Goal: Complete application form: Complete application form

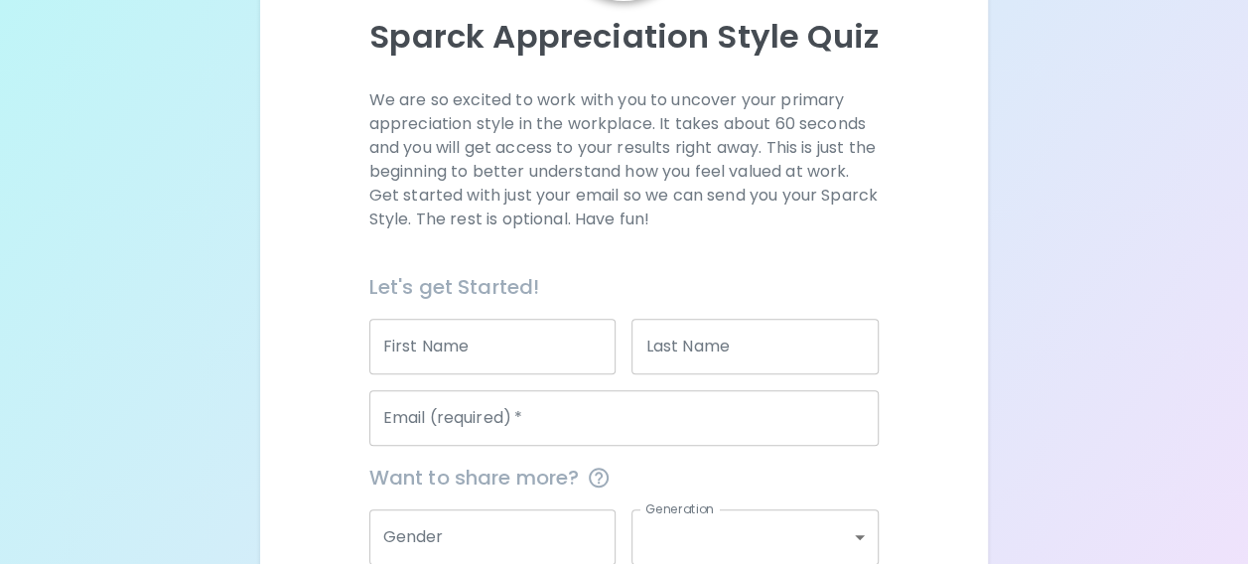
scroll to position [222, 0]
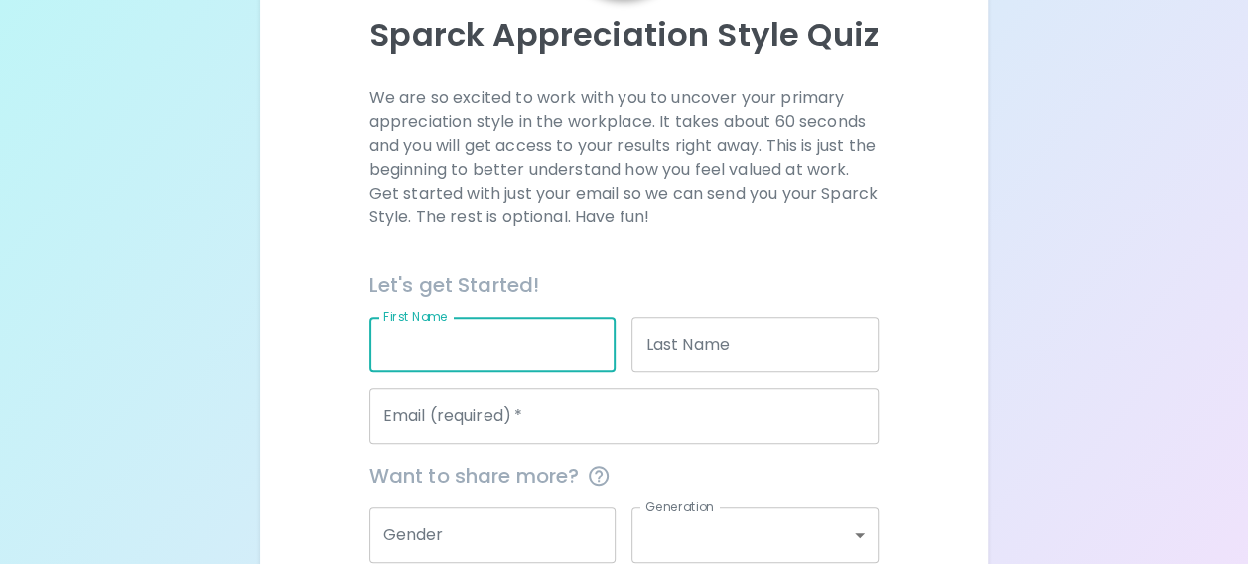
click at [439, 348] on input "First Name" at bounding box center [492, 345] width 247 height 56
type input "[PERSON_NAME]"
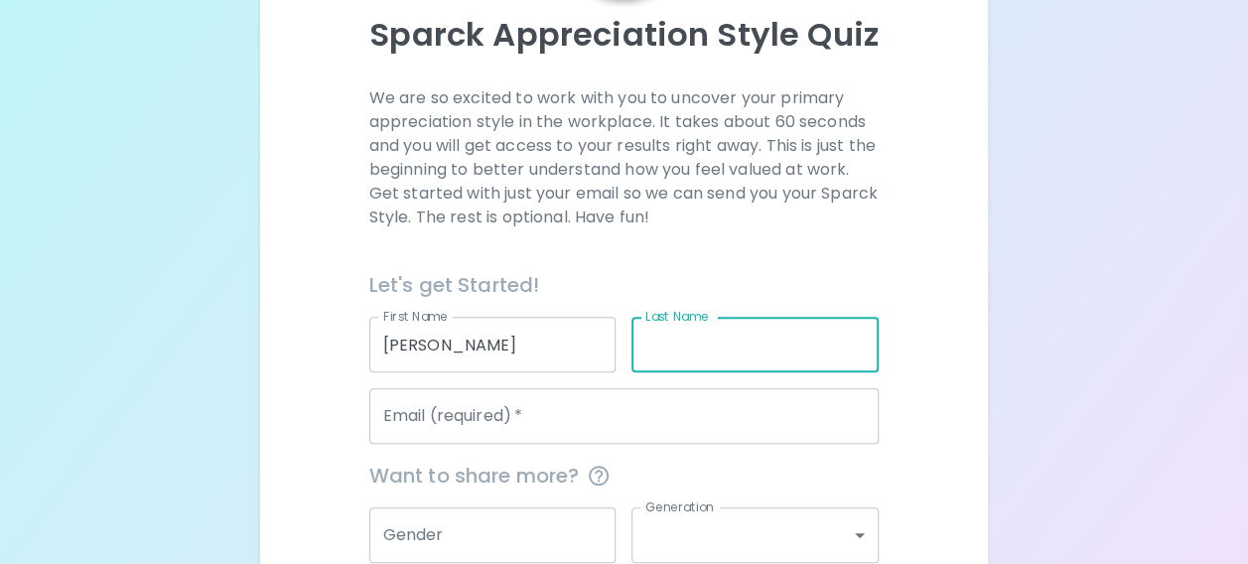
click at [675, 363] on input "Last Name" at bounding box center [754, 345] width 247 height 56
type input "[PERSON_NAME]"
click at [581, 417] on input "Email (required)   *" at bounding box center [624, 416] width 510 height 56
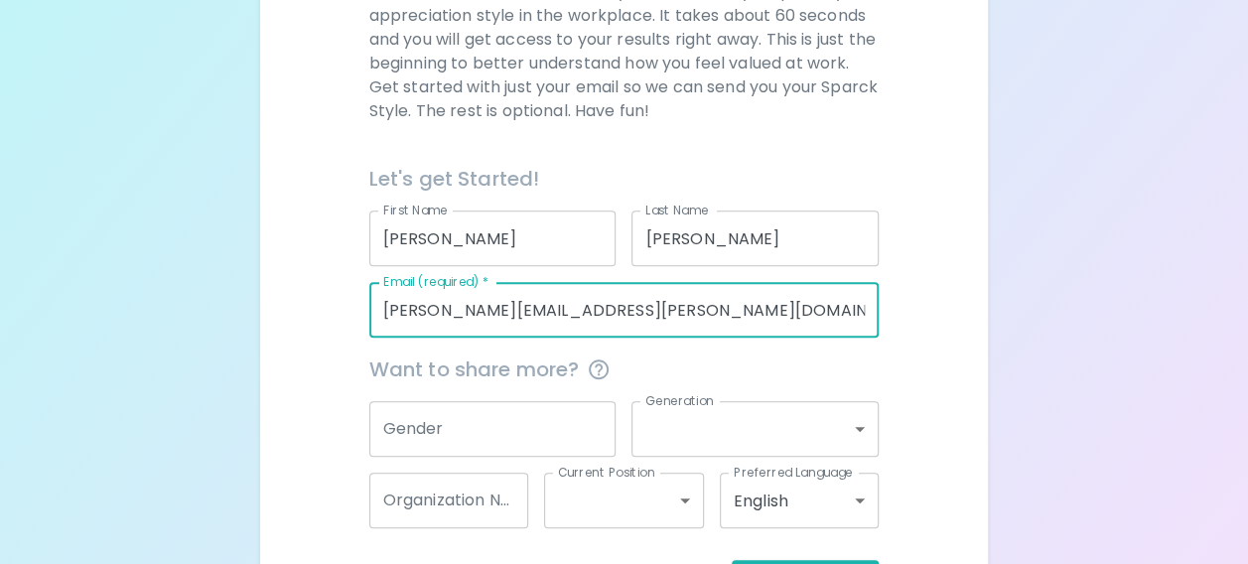
scroll to position [332, 0]
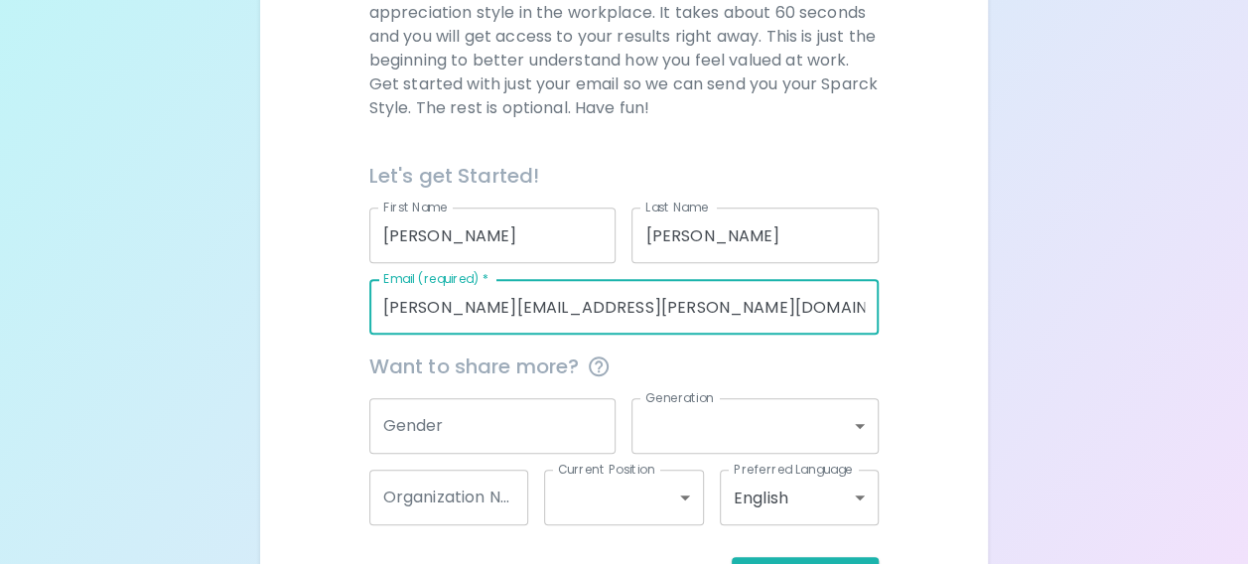
type input "[PERSON_NAME][EMAIL_ADDRESS][PERSON_NAME][DOMAIN_NAME]"
click at [571, 419] on input "Gender" at bounding box center [492, 426] width 247 height 56
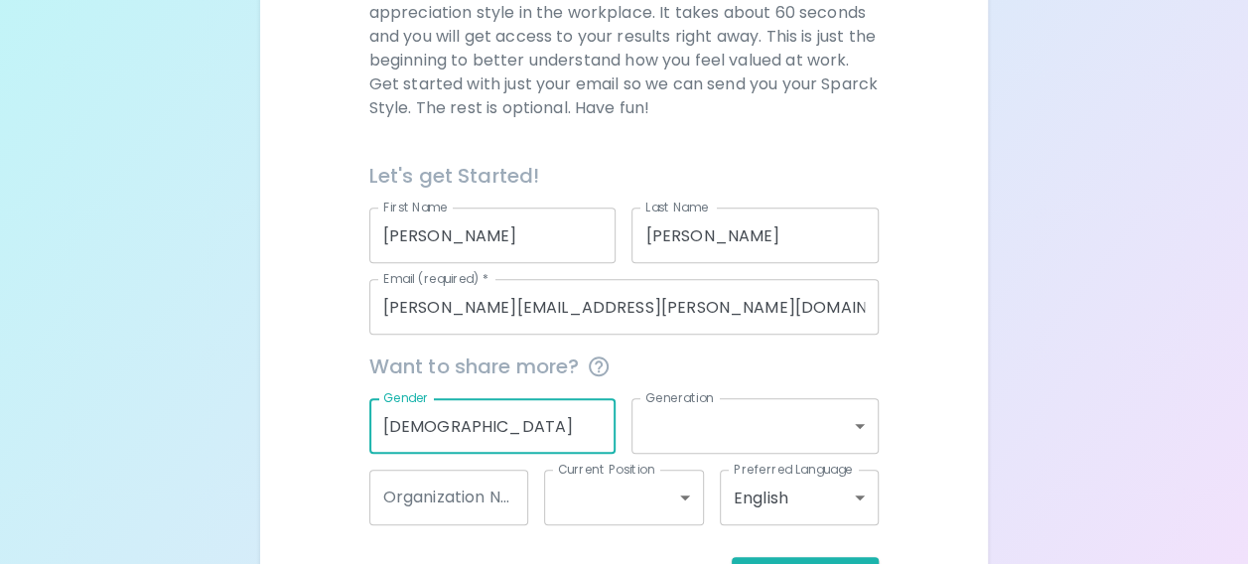
scroll to position [405, 0]
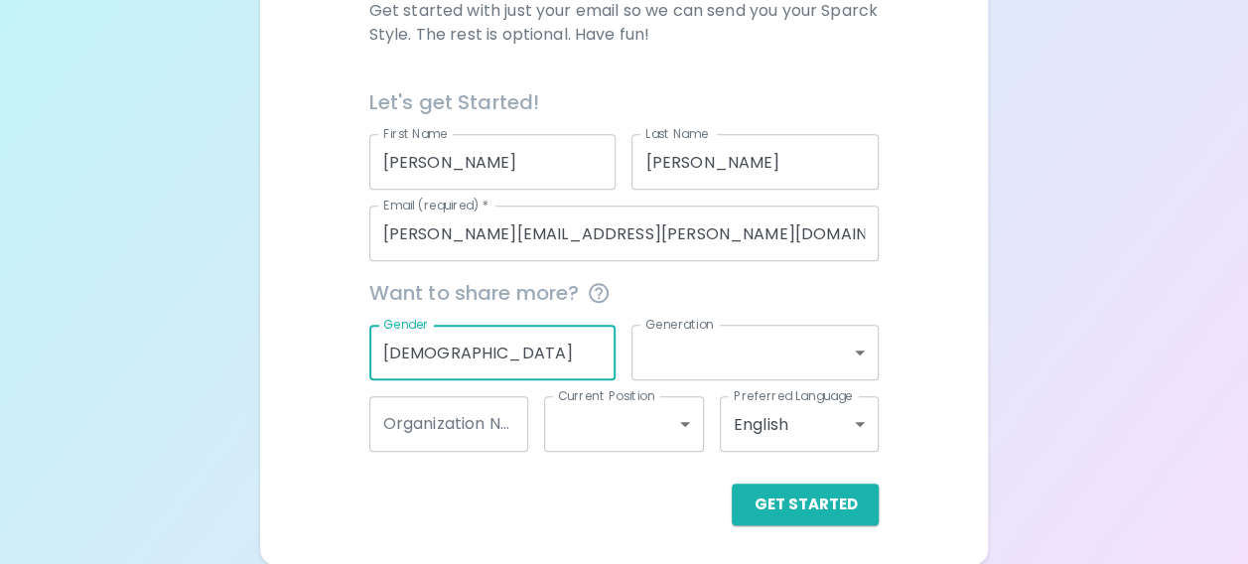
type input "[DEMOGRAPHIC_DATA]"
click at [719, 350] on body "Sparck Appreciation Style Quiz We are so excited to work with you to uncover yo…" at bounding box center [624, 80] width 1248 height 970
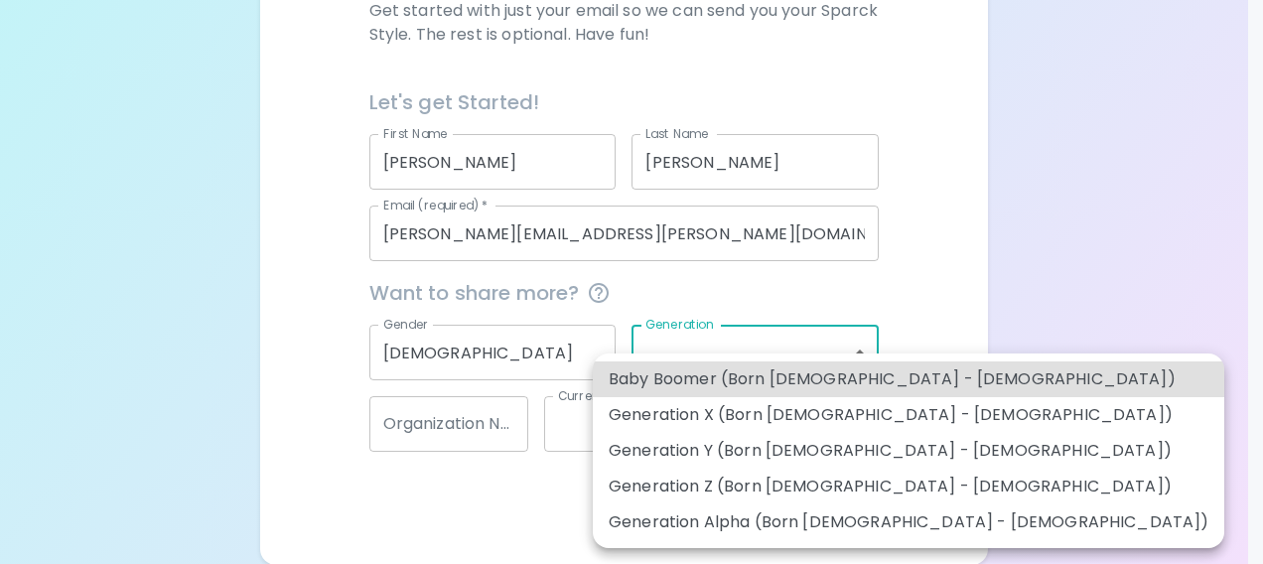
click at [687, 492] on li "Generation Z (Born [DEMOGRAPHIC_DATA] - [DEMOGRAPHIC_DATA])" at bounding box center [908, 487] width 631 height 36
type input "generation_z"
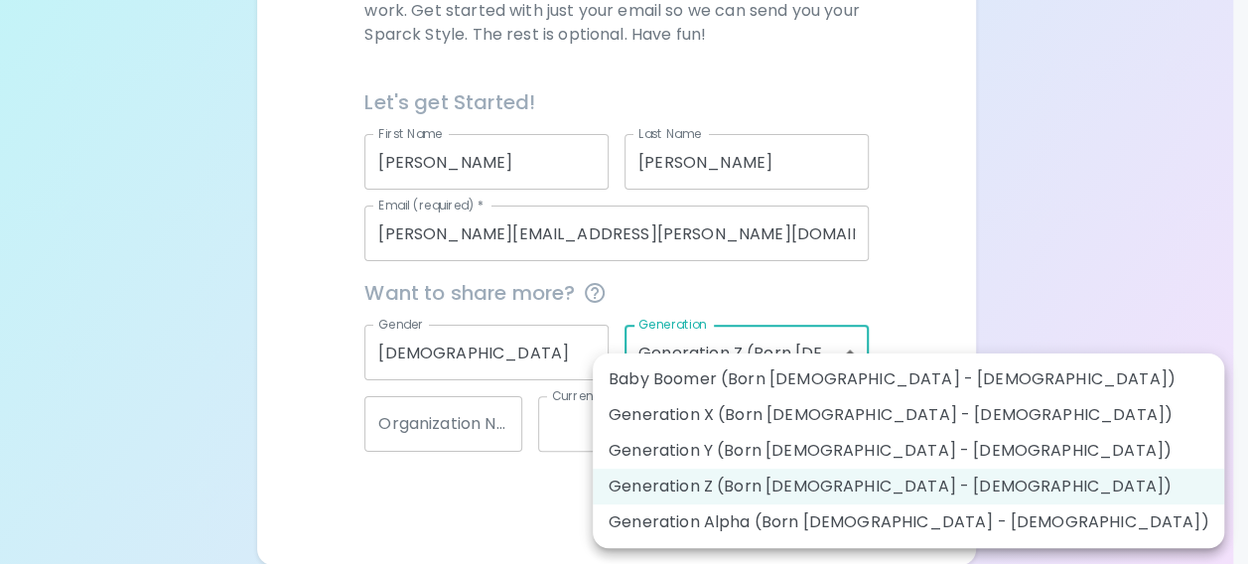
click at [751, 355] on body "Sparck Appreciation Style Quiz We are so excited to work with you to uncover yo…" at bounding box center [624, 80] width 1248 height 970
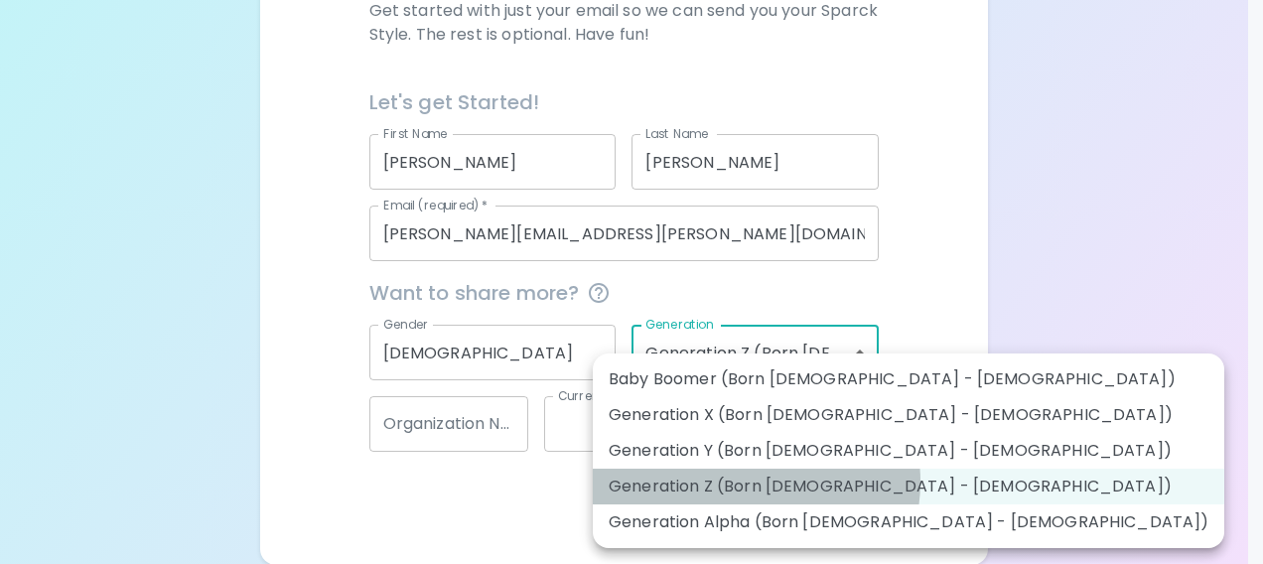
click at [747, 481] on li "Generation Z (Born [DEMOGRAPHIC_DATA] - [DEMOGRAPHIC_DATA])" at bounding box center [908, 487] width 631 height 36
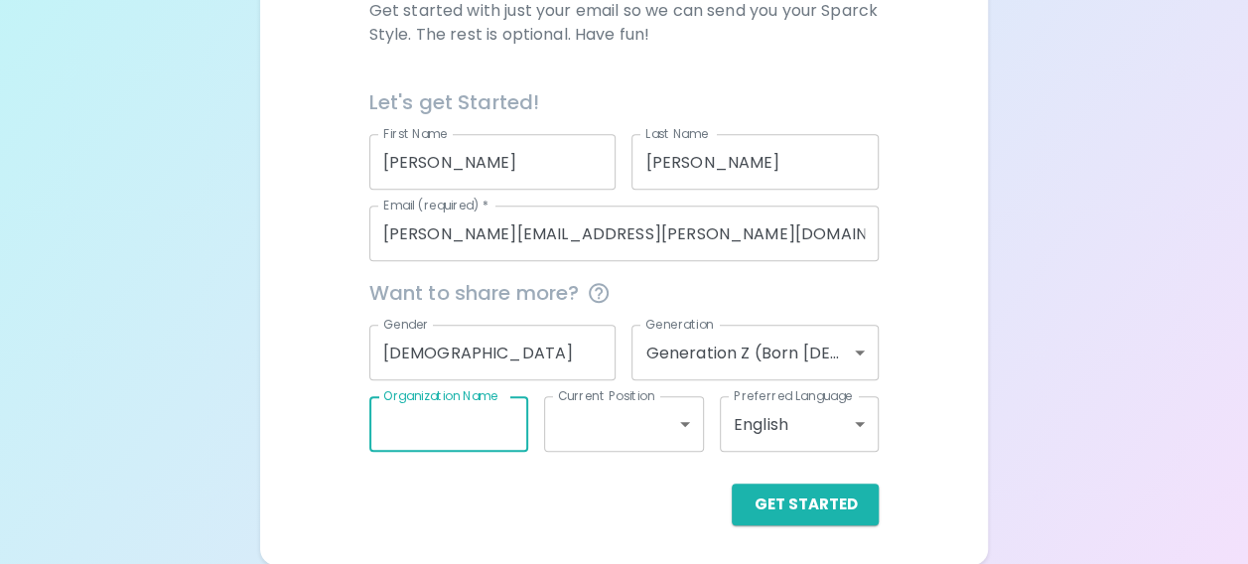
click at [498, 424] on input "Organization Name" at bounding box center [449, 424] width 160 height 56
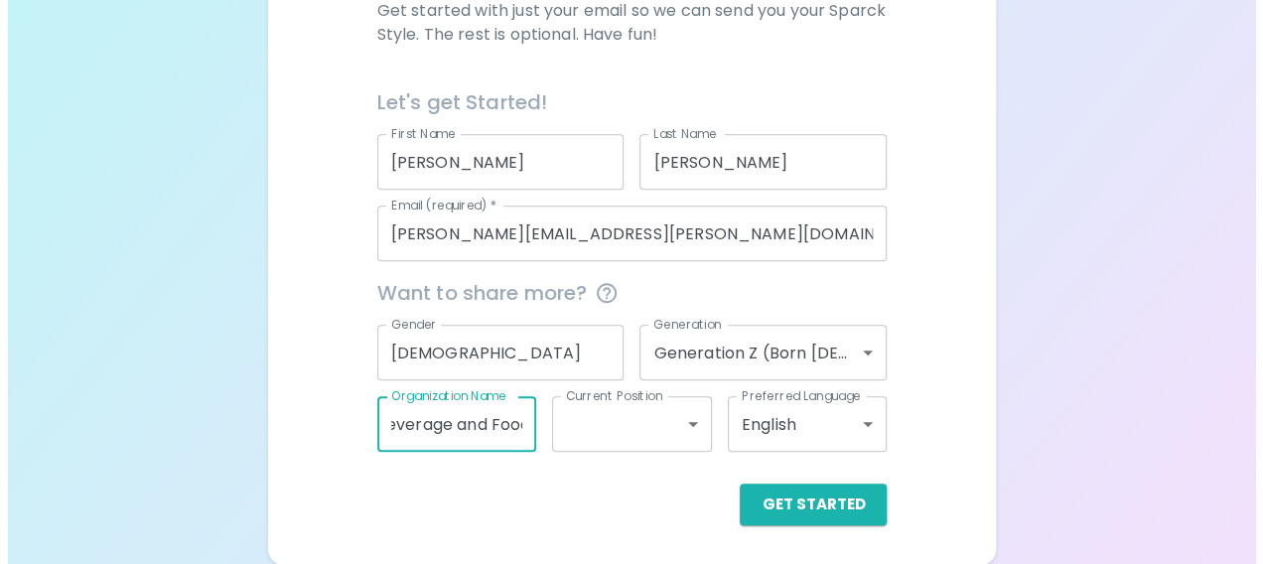
scroll to position [0, 91]
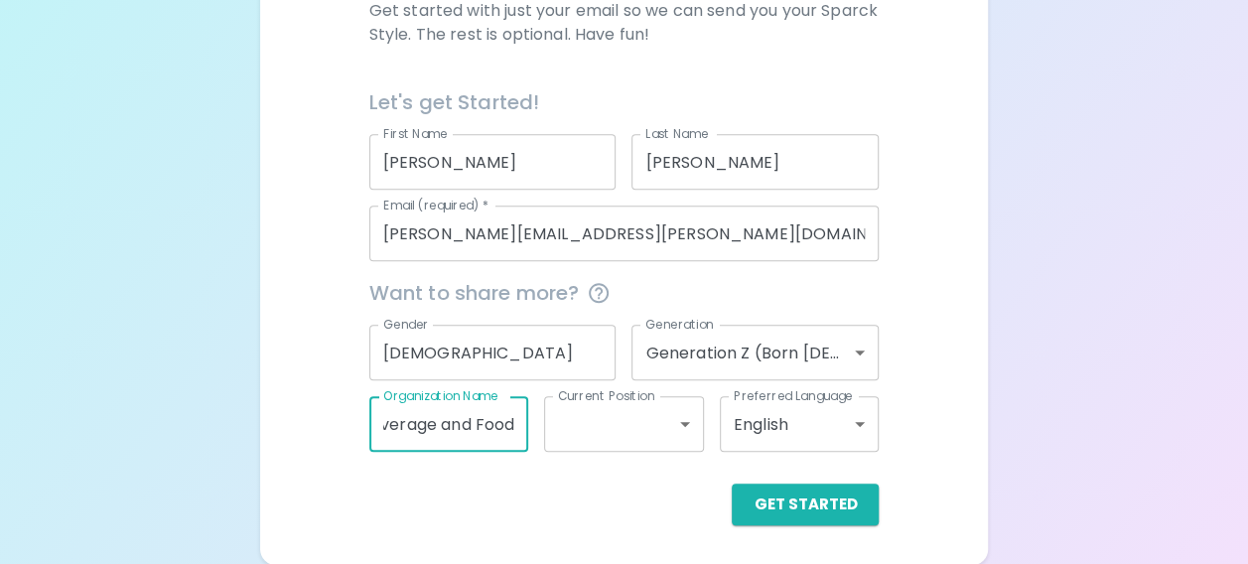
type input "Suntory Beverage and Food"
click at [663, 396] on body "Sparck Appreciation Style Quiz We are so excited to work with you to uncover yo…" at bounding box center [624, 80] width 1248 height 970
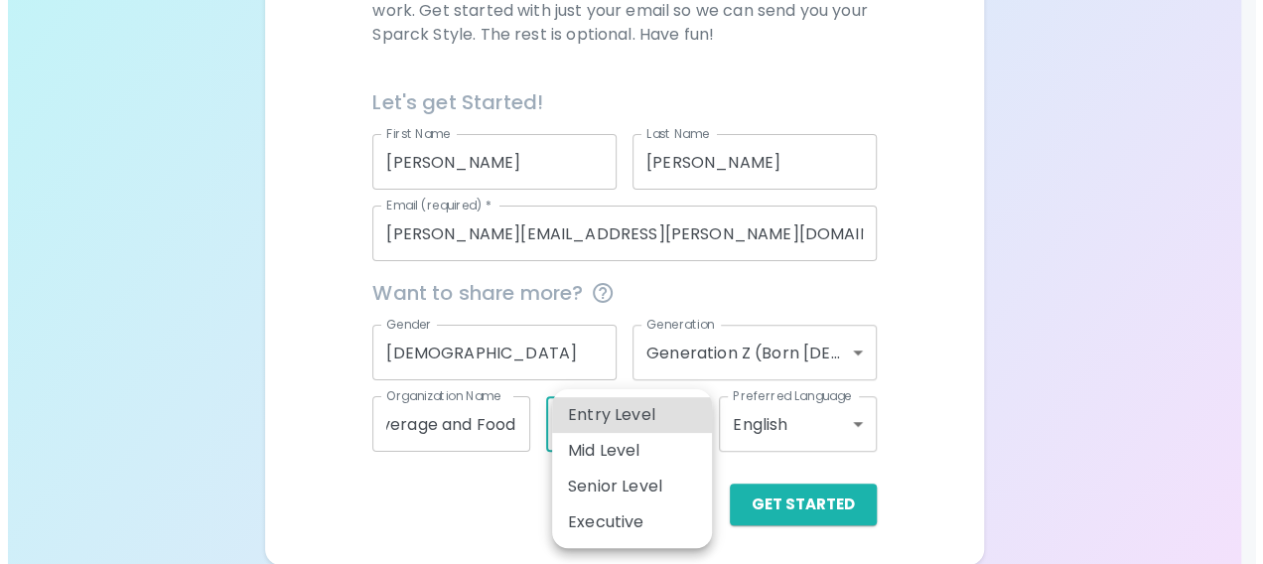
scroll to position [0, 0]
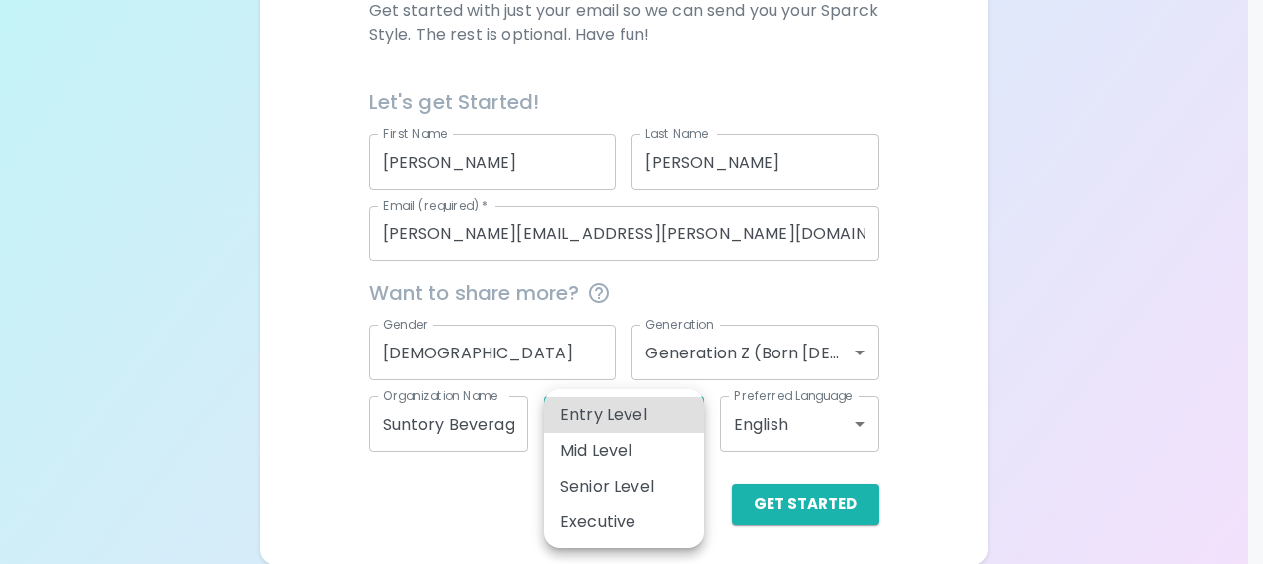
click at [638, 416] on li "Entry Level" at bounding box center [624, 415] width 160 height 36
type input "entry_level"
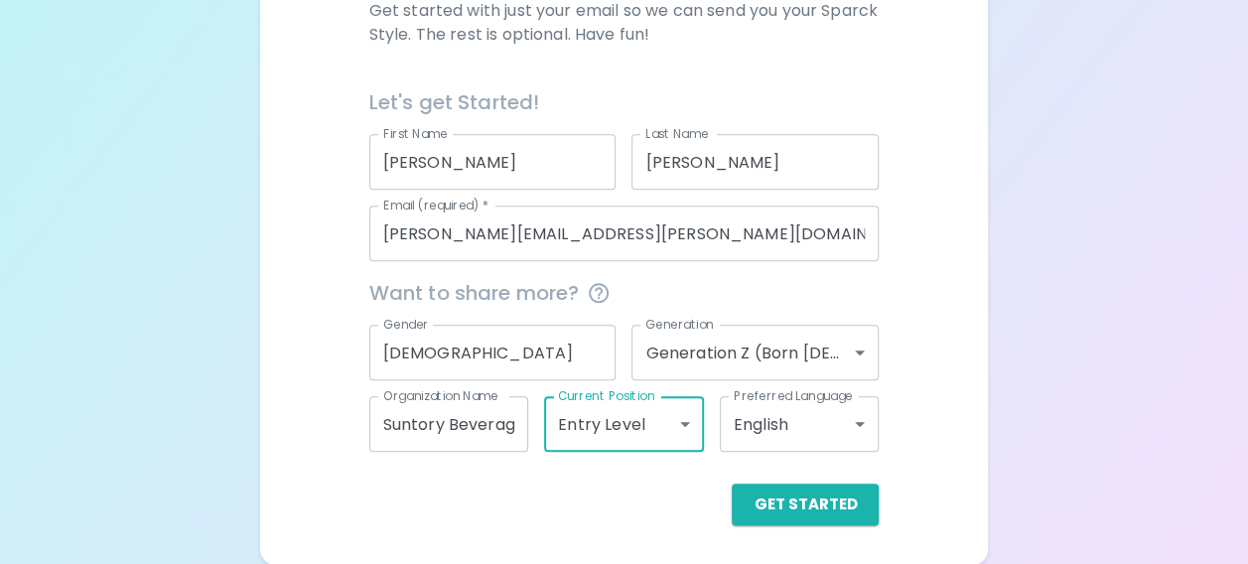
click at [859, 428] on body "Sparck Appreciation Style Quiz We are so excited to work with you to uncover yo…" at bounding box center [624, 80] width 1248 height 970
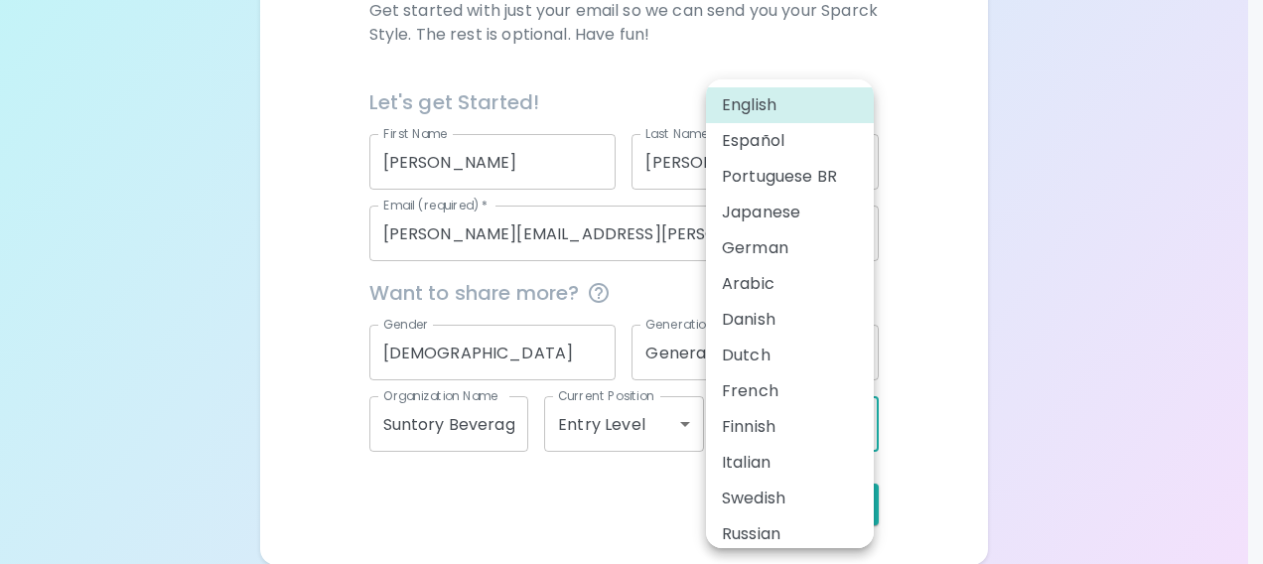
click at [817, 402] on li "French" at bounding box center [790, 391] width 168 height 36
type input "fr"
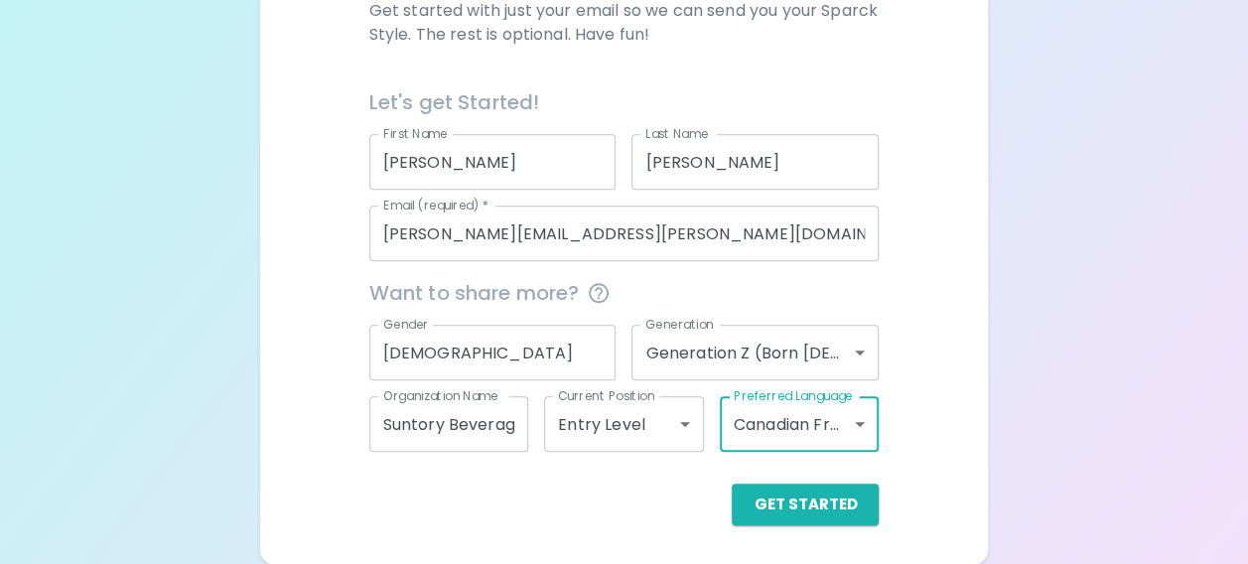
click at [888, 427] on div "We are so excited to work with you to uncover your primary appreciation style i…" at bounding box center [624, 214] width 680 height 621
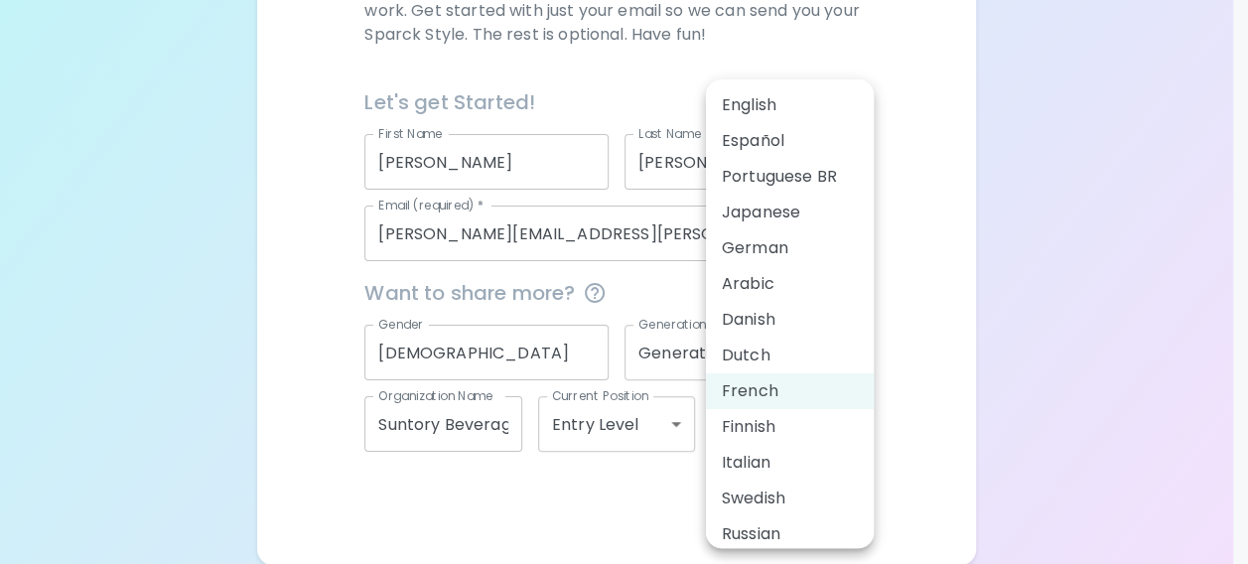
click at [830, 423] on body "Sparck Appreciation Style Quiz We are so excited to work with you to uncover yo…" at bounding box center [624, 80] width 1248 height 970
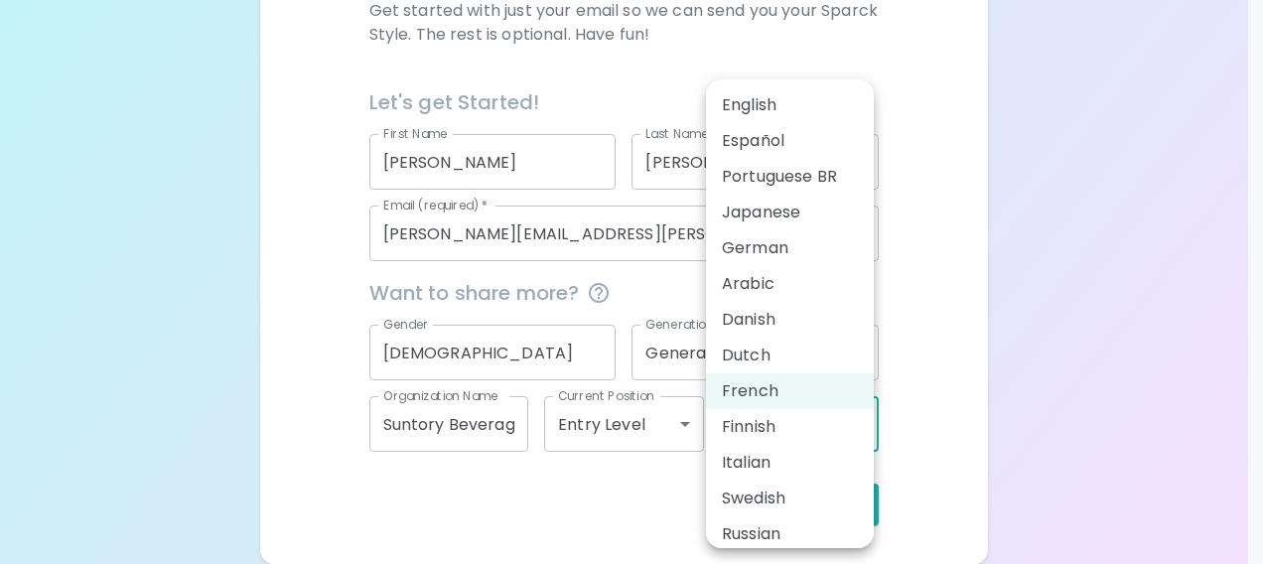
scroll to position [83, 0]
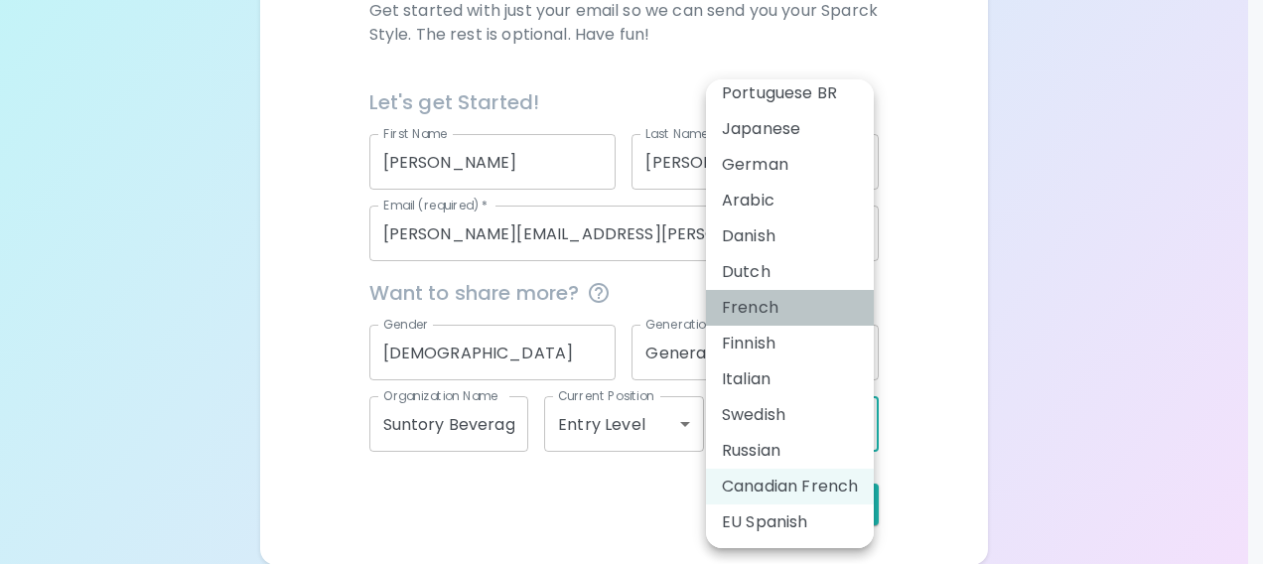
click at [780, 314] on li "French" at bounding box center [790, 308] width 168 height 36
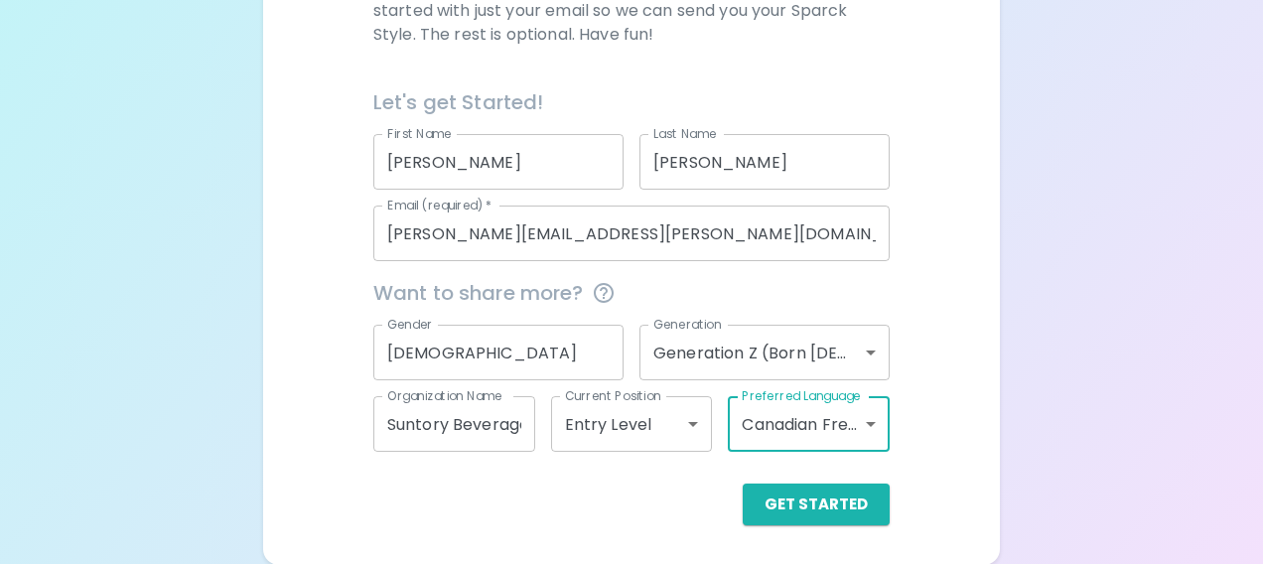
click at [868, 399] on body "Sparck Appreciation Style Quiz We are so excited to work with you to uncover yo…" at bounding box center [631, 80] width 1263 height 970
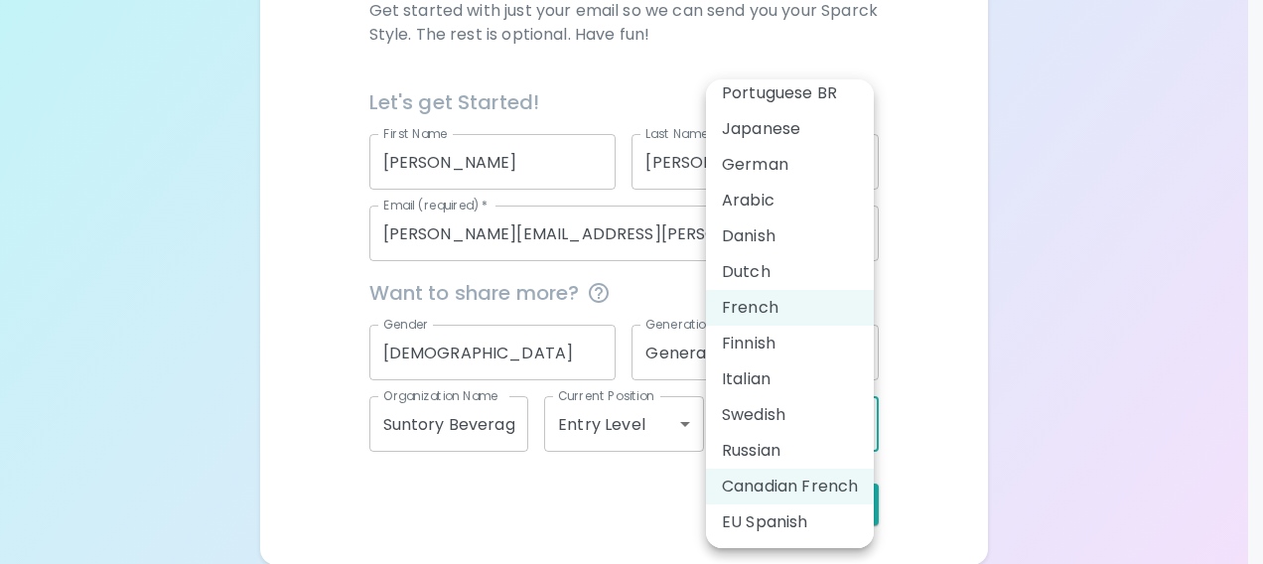
scroll to position [0, 0]
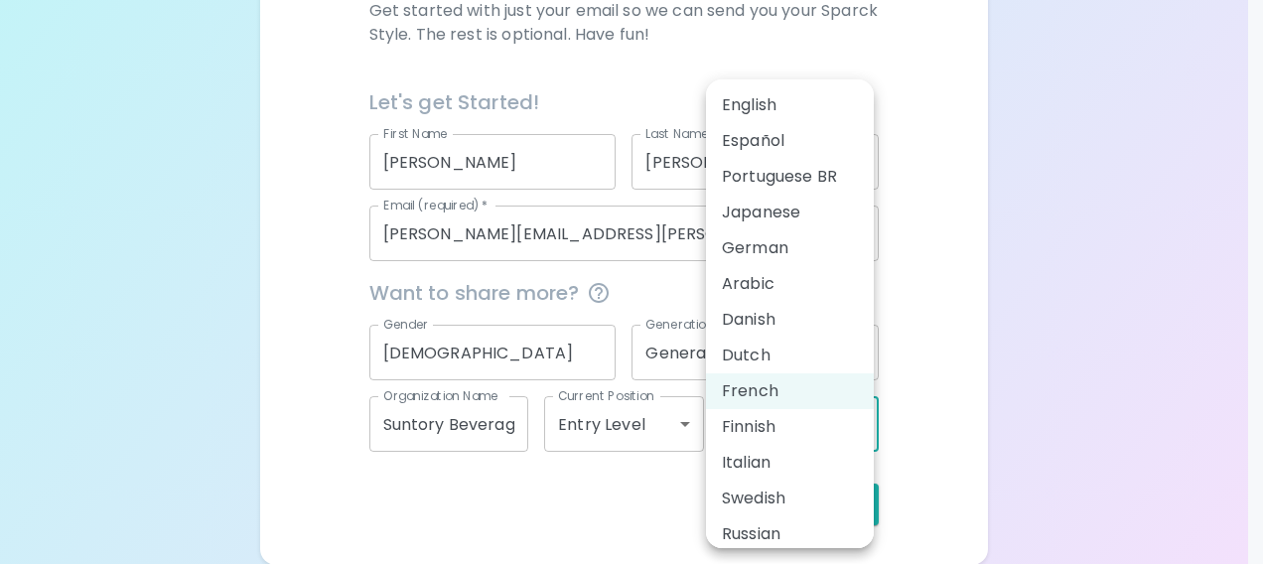
click at [769, 393] on li "French" at bounding box center [790, 391] width 168 height 36
click at [826, 411] on body "Sparck Appreciation Style Quiz We are so excited to work with you to uncover yo…" at bounding box center [631, 80] width 1263 height 970
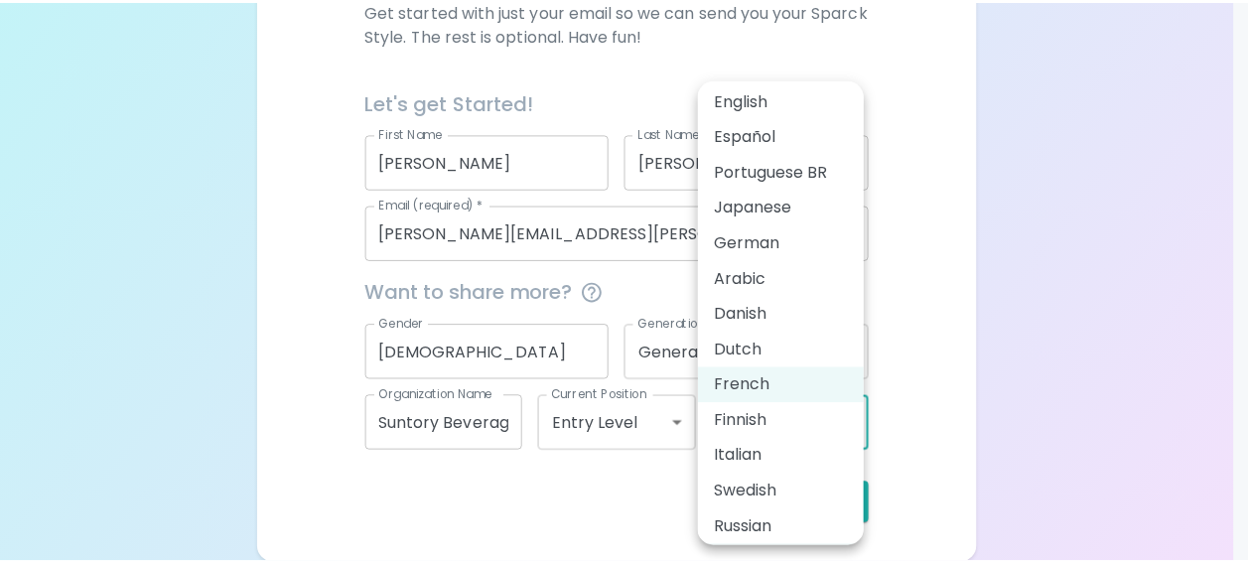
scroll to position [83, 0]
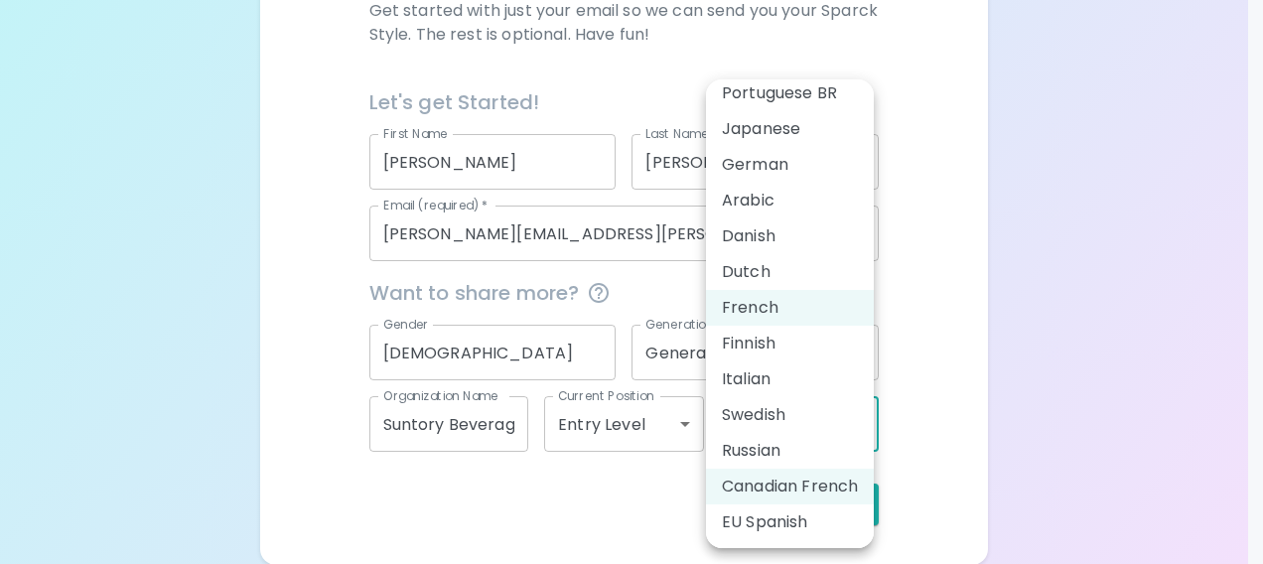
click at [905, 295] on div at bounding box center [631, 282] width 1263 height 564
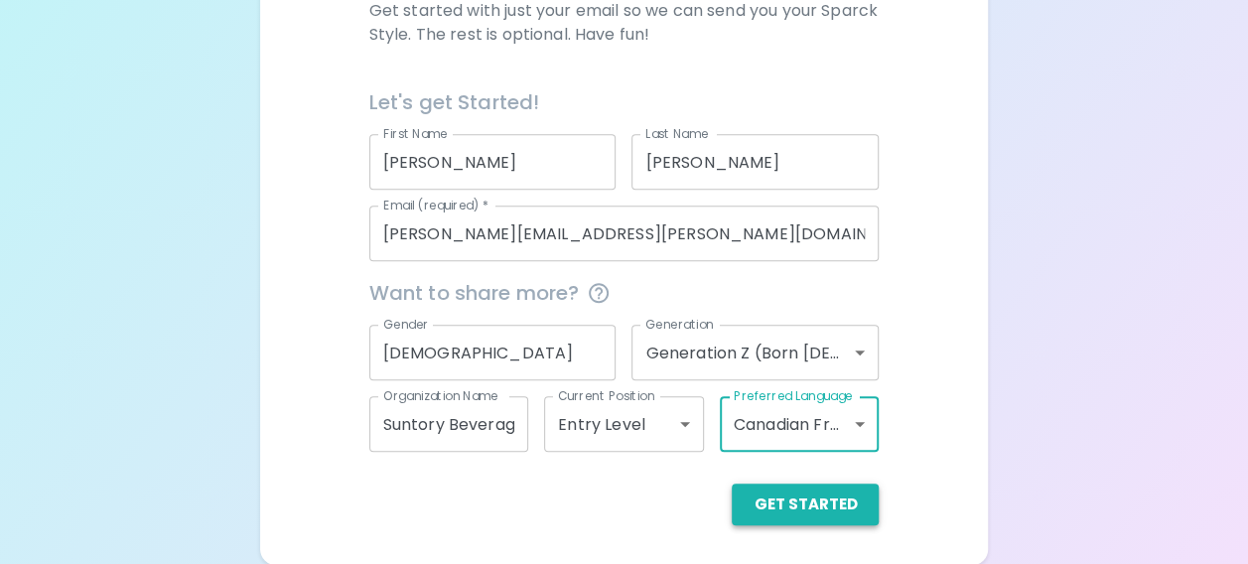
click at [812, 515] on button "Get Started" at bounding box center [805, 504] width 147 height 42
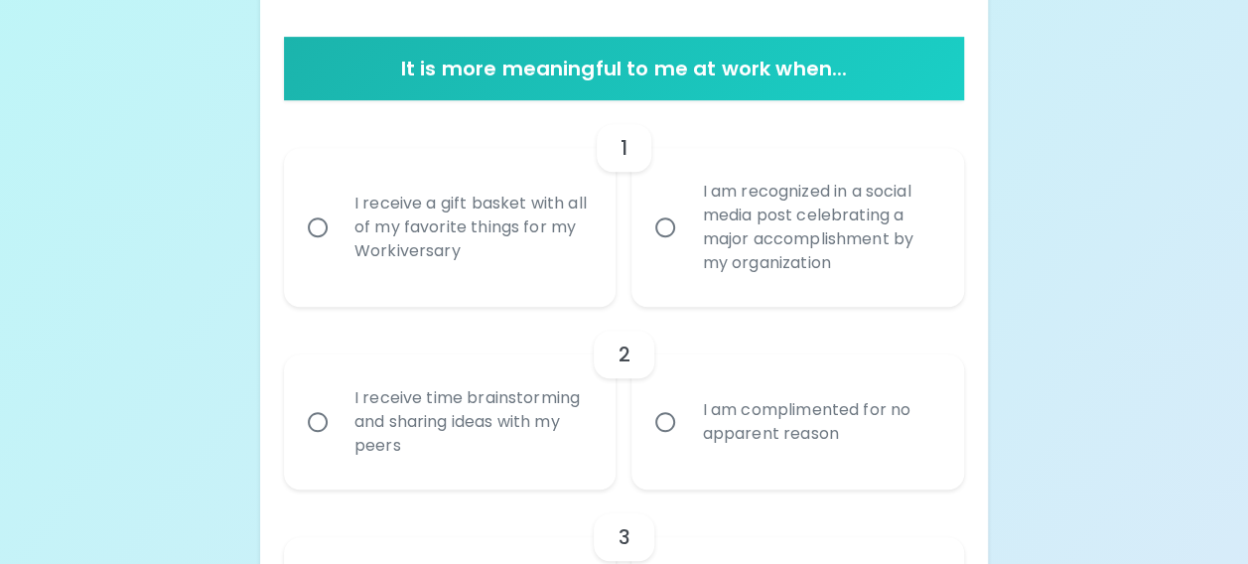
scroll to position [377, 0]
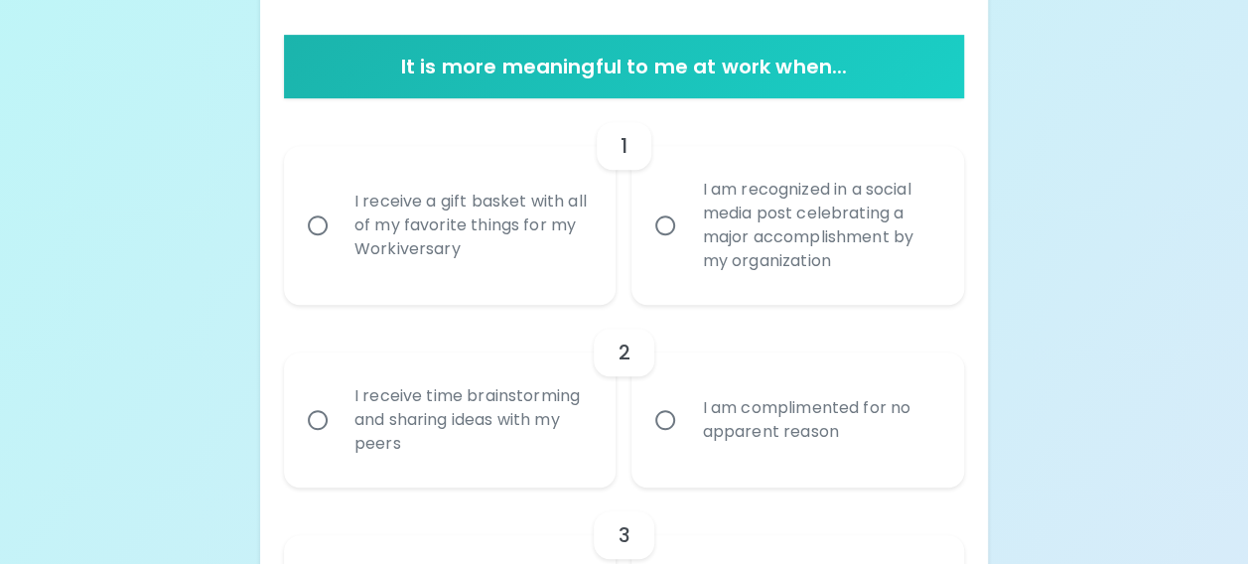
click at [735, 266] on div "I am recognized in a social media post celebrating a major accomplishment by my…" at bounding box center [819, 225] width 267 height 143
click at [686, 246] on input "I am recognized in a social media post celebrating a major accomplishment by my…" at bounding box center [665, 225] width 42 height 42
radio input "true"
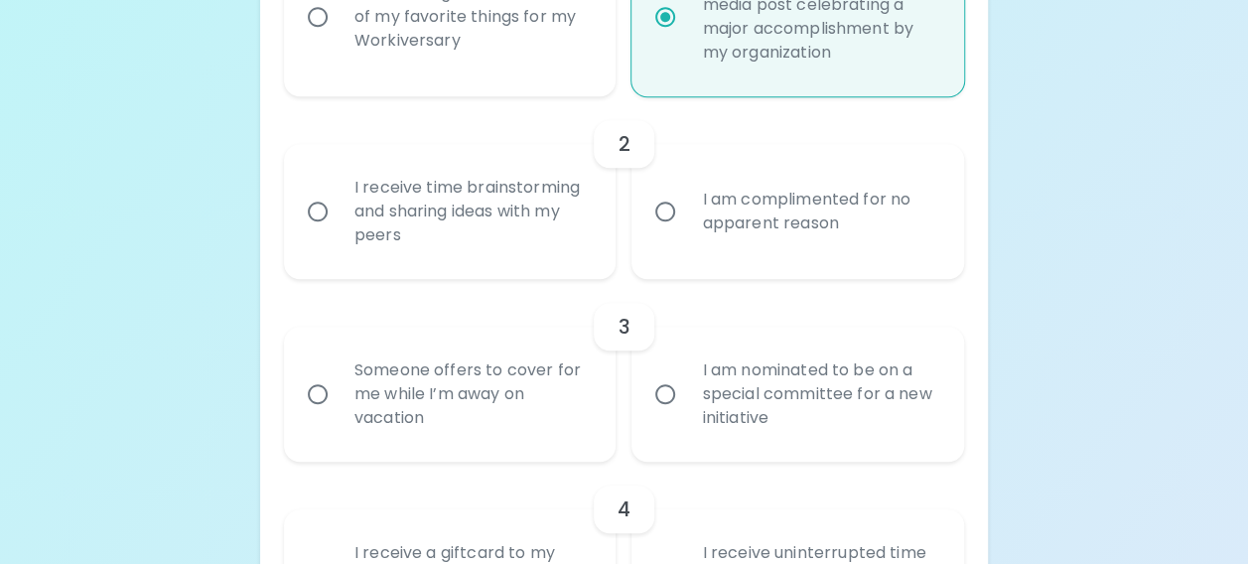
scroll to position [585, 0]
click at [735, 266] on label "I am complimented for no apparent reason" at bounding box center [786, 212] width 333 height 135
click at [686, 233] on input "I am complimented for no apparent reason" at bounding box center [665, 213] width 42 height 42
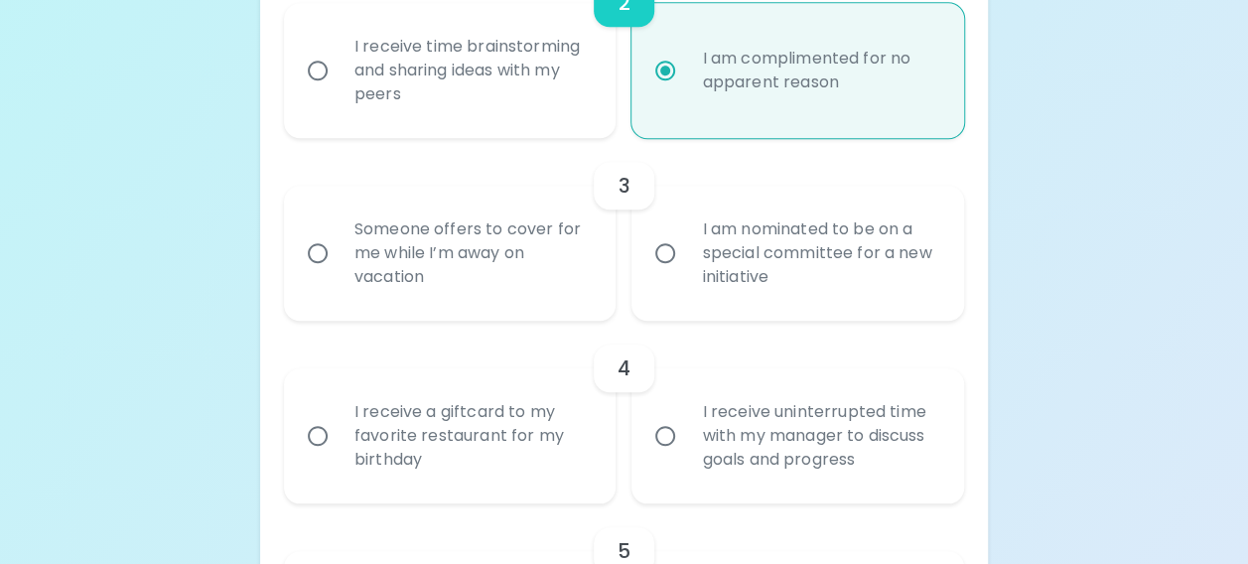
scroll to position [744, 0]
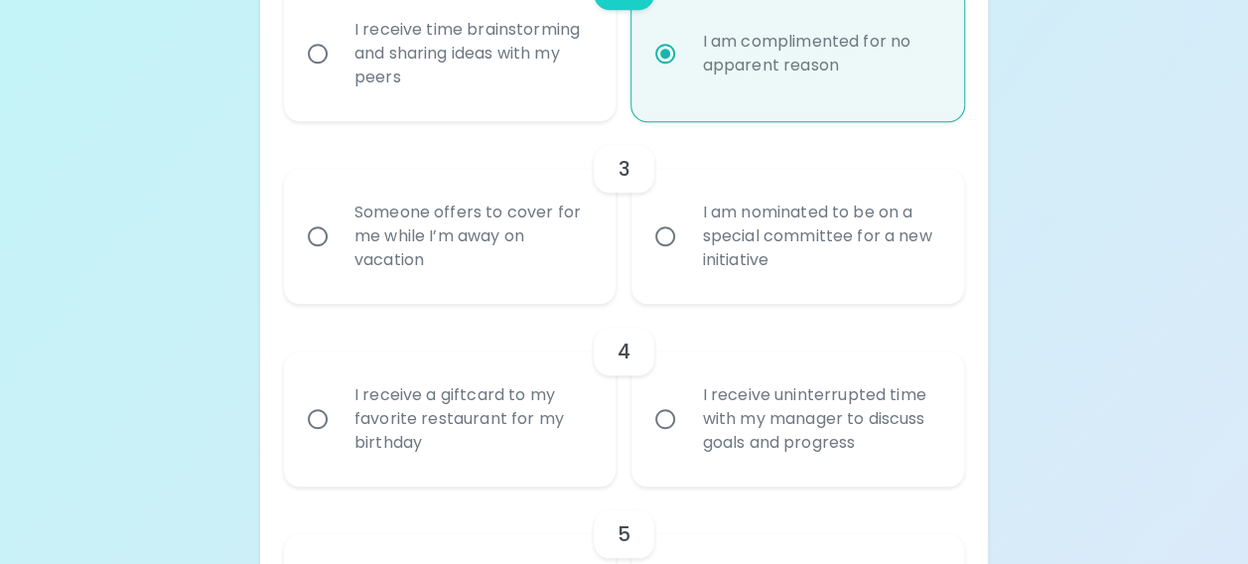
radio input "true"
click at [457, 278] on div "Someone offers to cover for me while I’m away on vacation" at bounding box center [472, 236] width 267 height 119
click at [339, 257] on input "Someone offers to cover for me while I’m away on vacation" at bounding box center [318, 236] width 42 height 42
radio input "false"
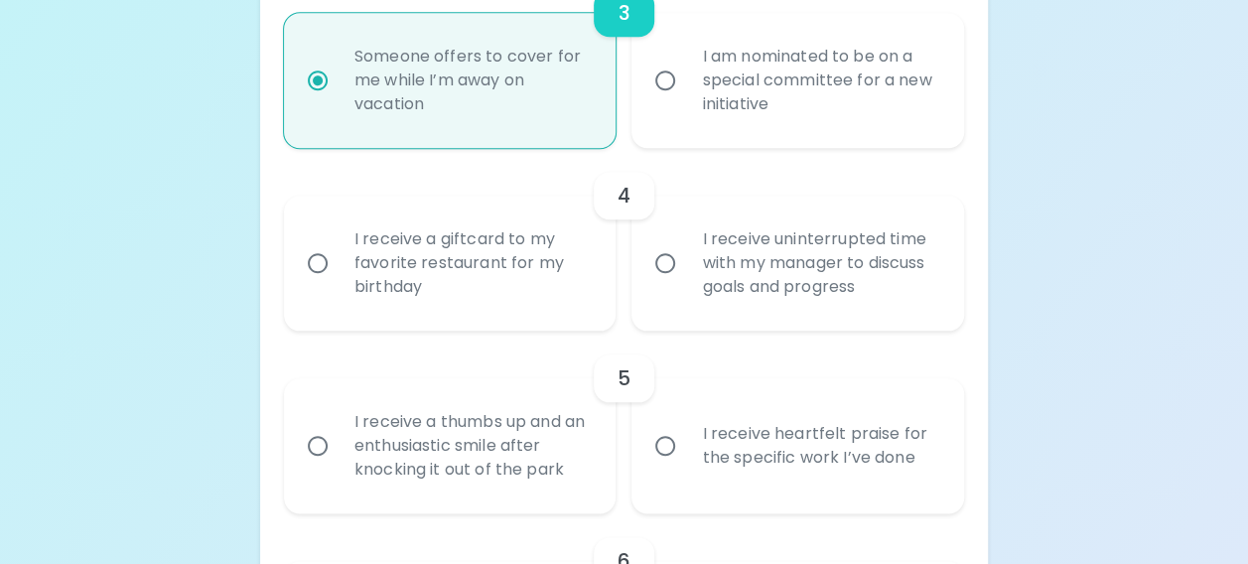
scroll to position [902, 0]
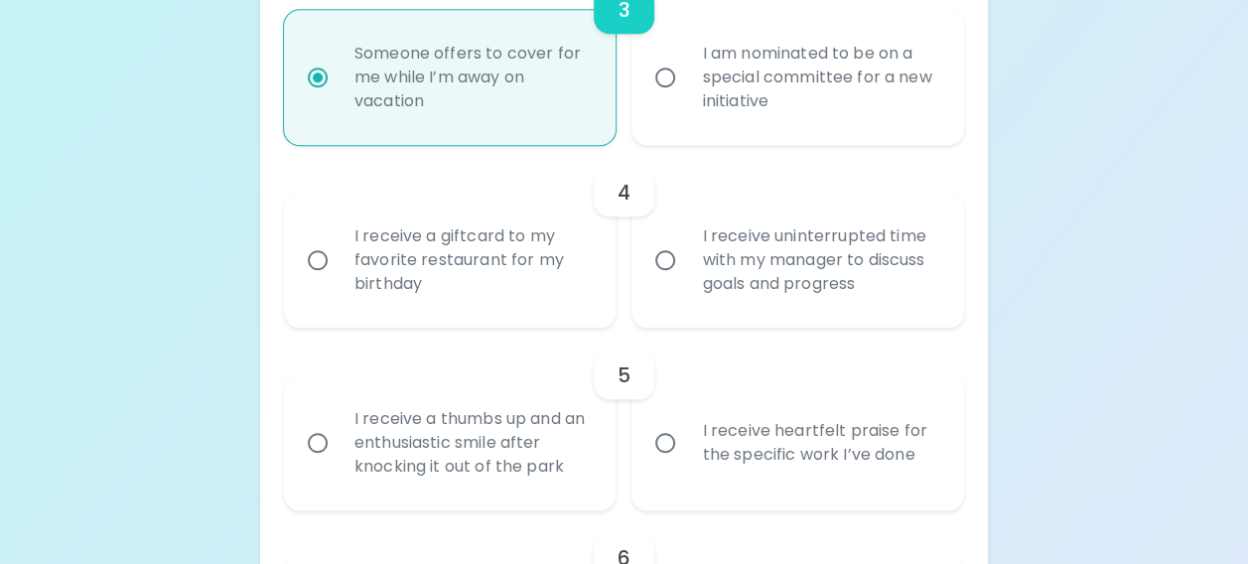
radio input "true"
click at [674, 295] on label "I receive uninterrupted time with my manager to discuss goals and progress" at bounding box center [786, 260] width 333 height 135
click at [674, 281] on input "I receive uninterrupted time with my manager to discuss goals and progress" at bounding box center [665, 260] width 42 height 42
radio input "false"
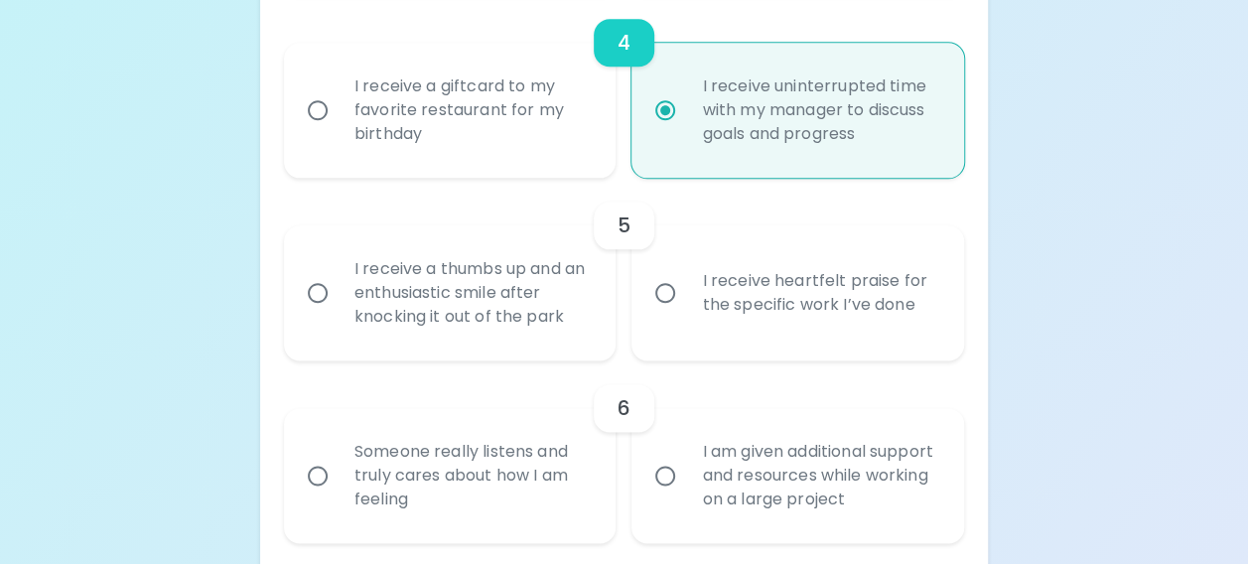
scroll to position [1061, 0]
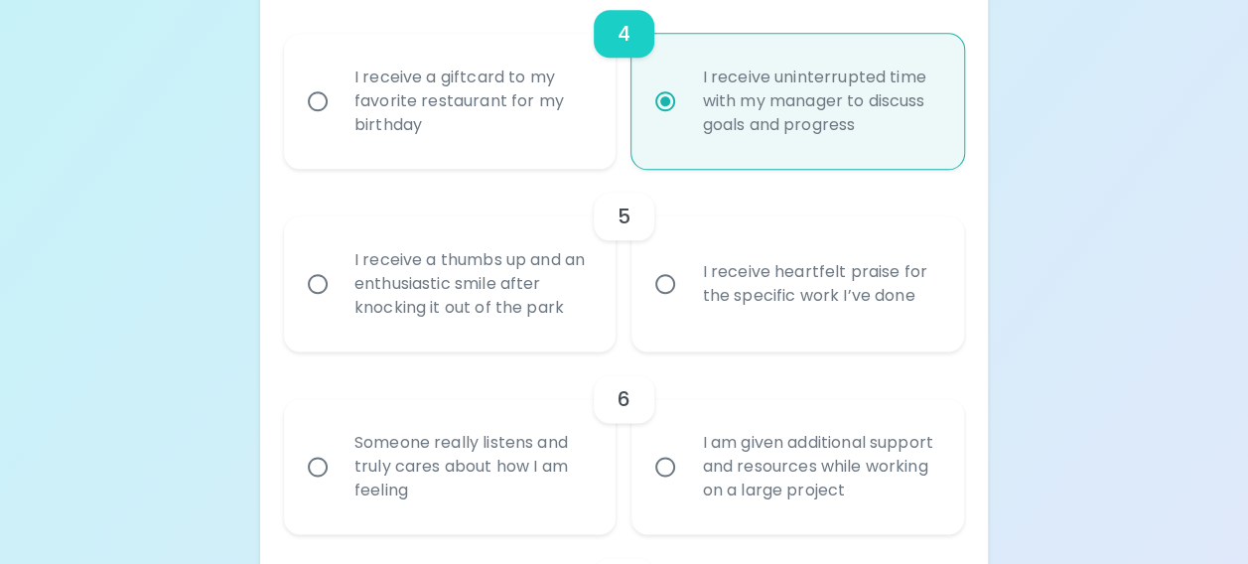
radio input "true"
click at [667, 312] on label "I receive heartfelt praise for the specific work I’ve done" at bounding box center [786, 283] width 333 height 135
click at [667, 305] on input "I receive heartfelt praise for the specific work I’ve done" at bounding box center [665, 284] width 42 height 42
radio input "false"
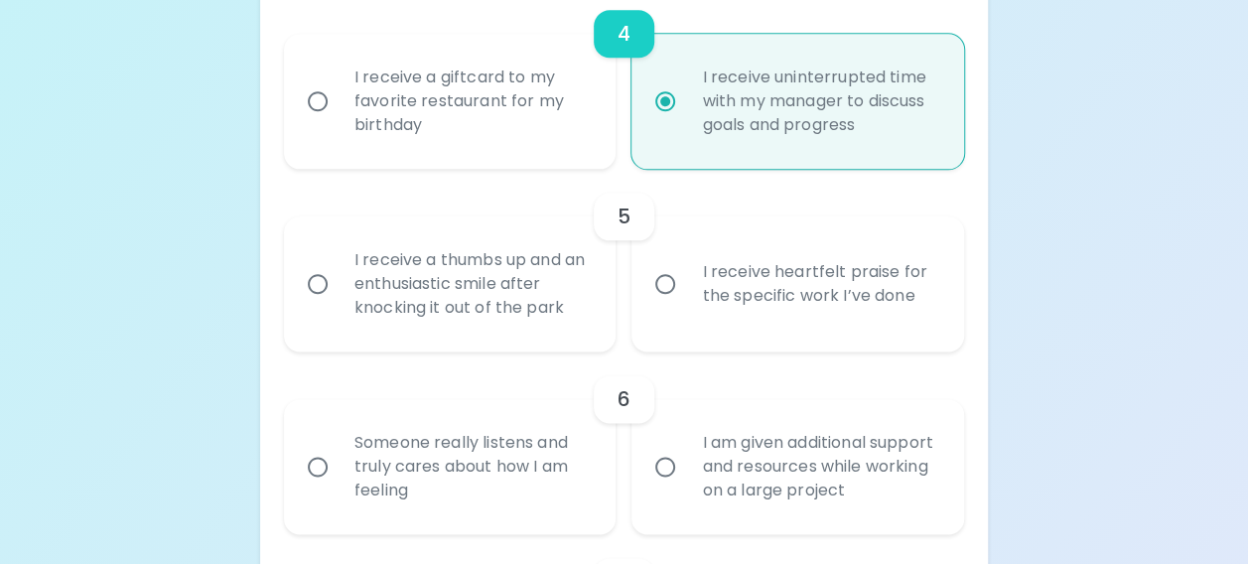
radio input "false"
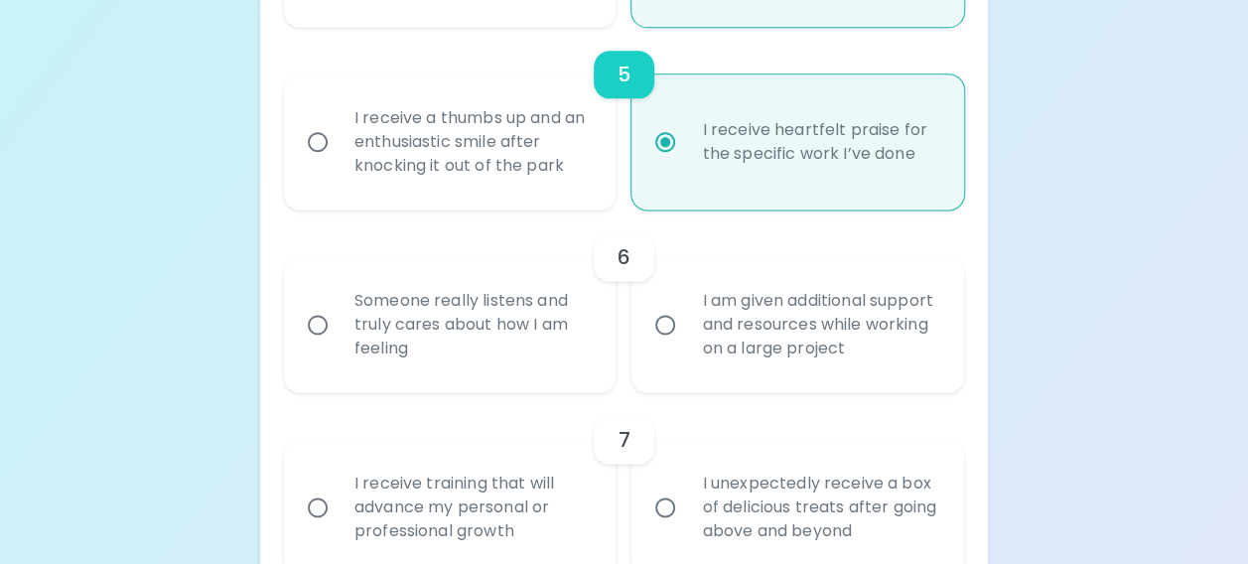
scroll to position [1220, 0]
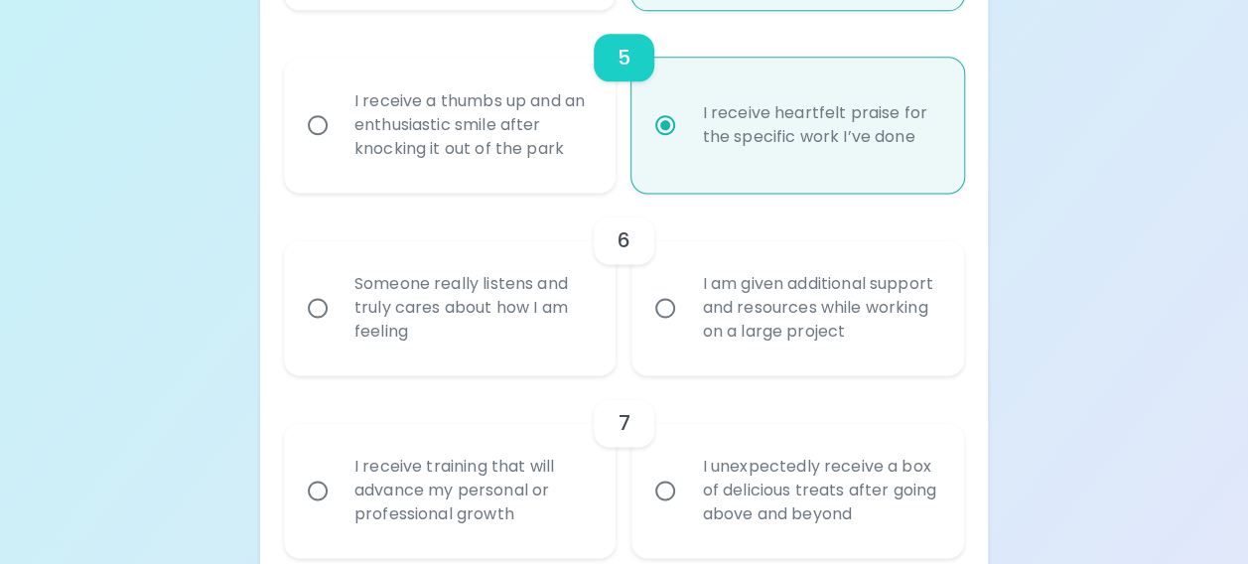
radio input "true"
click at [537, 340] on div "Someone really listens and truly cares about how I am feeling" at bounding box center [472, 307] width 267 height 119
click at [339, 329] on input "Someone really listens and truly cares about how I am feeling" at bounding box center [318, 308] width 42 height 42
radio input "false"
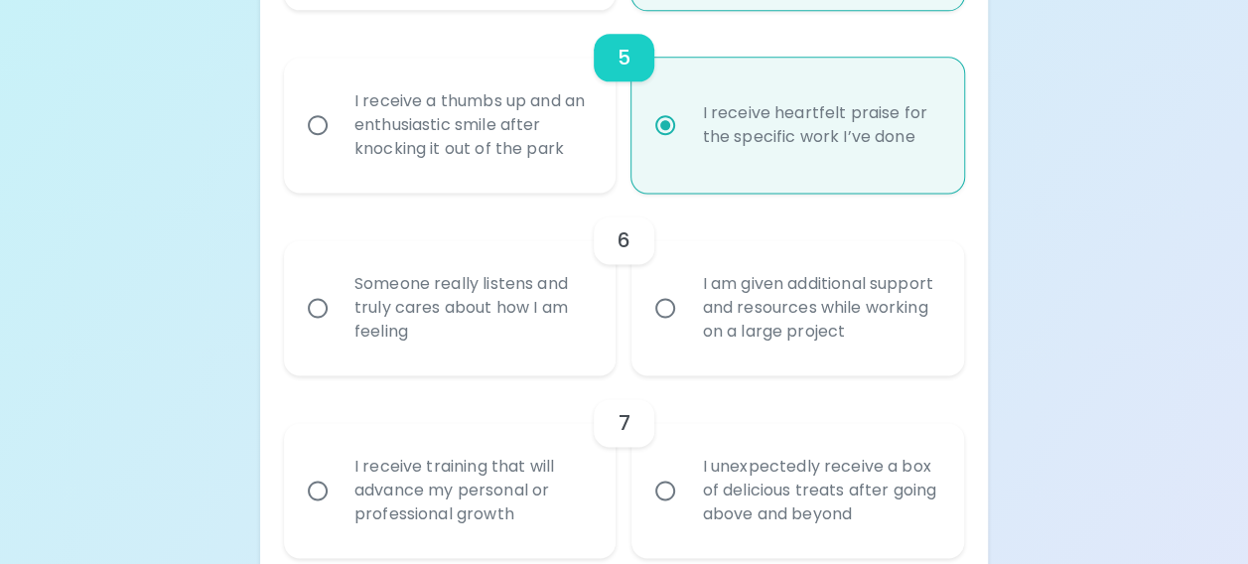
radio input "false"
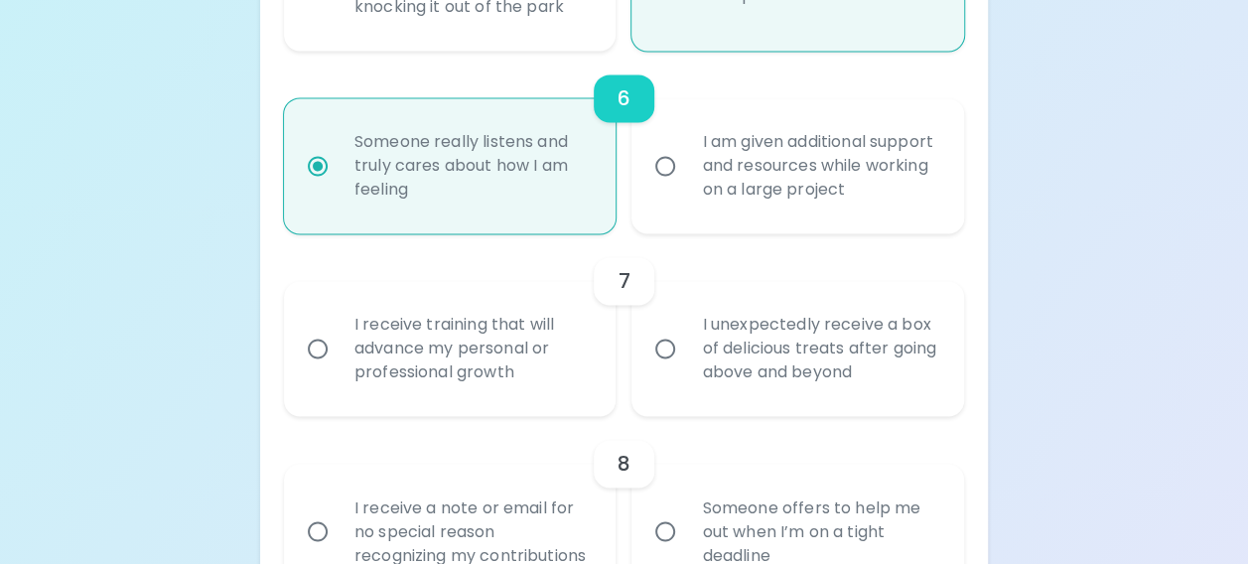
scroll to position [1379, 0]
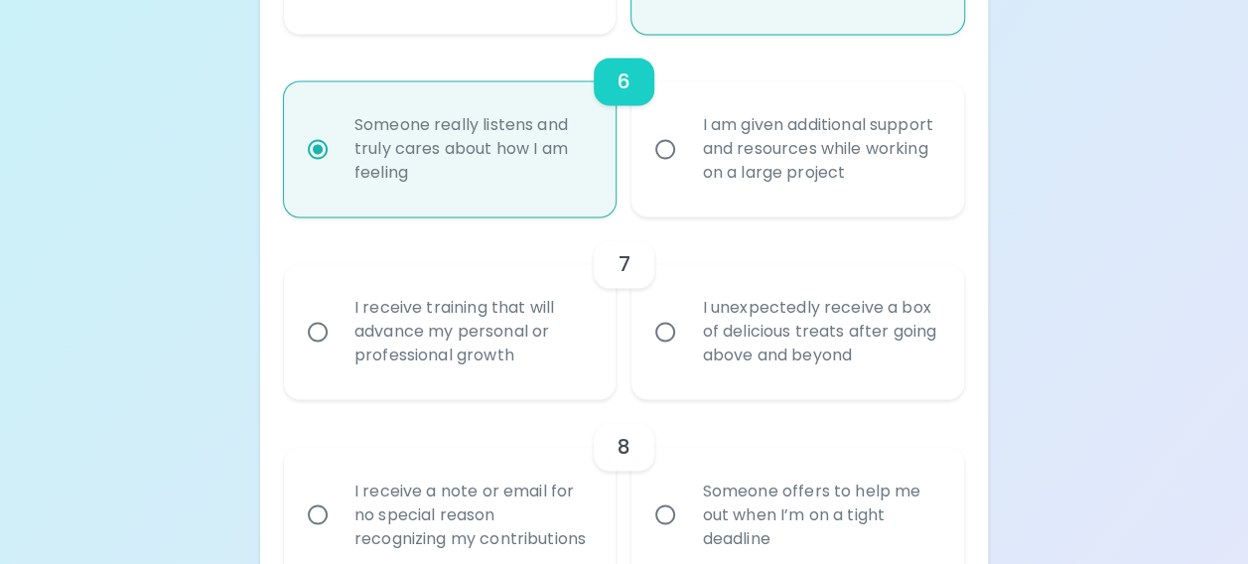
radio input "true"
click at [754, 346] on div "I unexpectedly receive a box of delicious treats after going above and beyond" at bounding box center [819, 331] width 267 height 119
click at [686, 346] on input "I unexpectedly receive a box of delicious treats after going above and beyond" at bounding box center [665, 332] width 42 height 42
radio input "false"
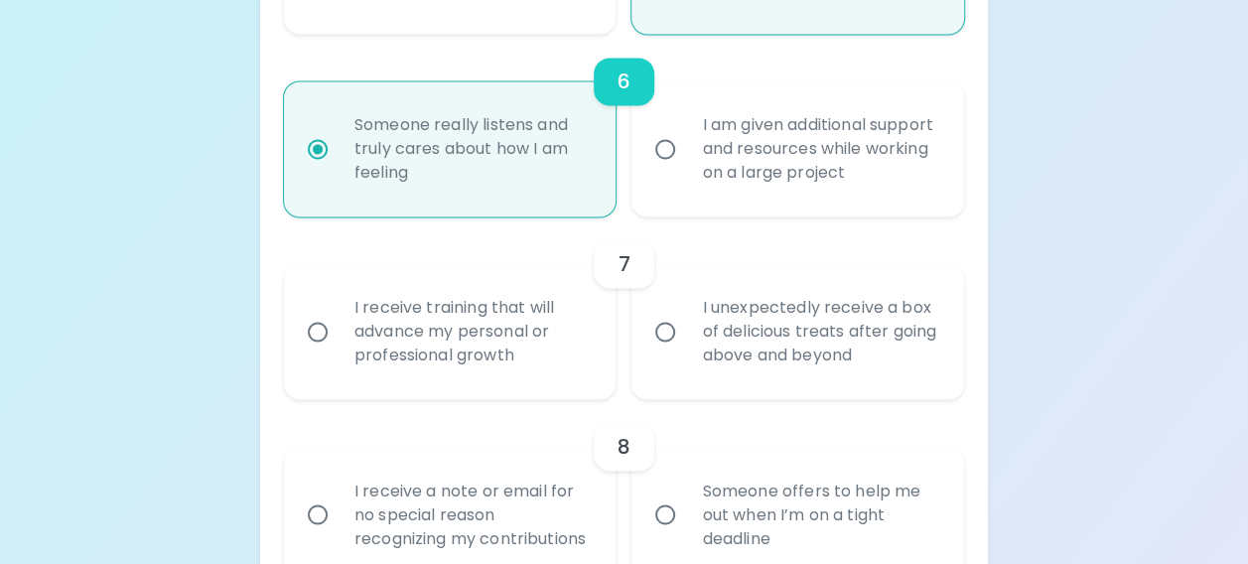
radio input "false"
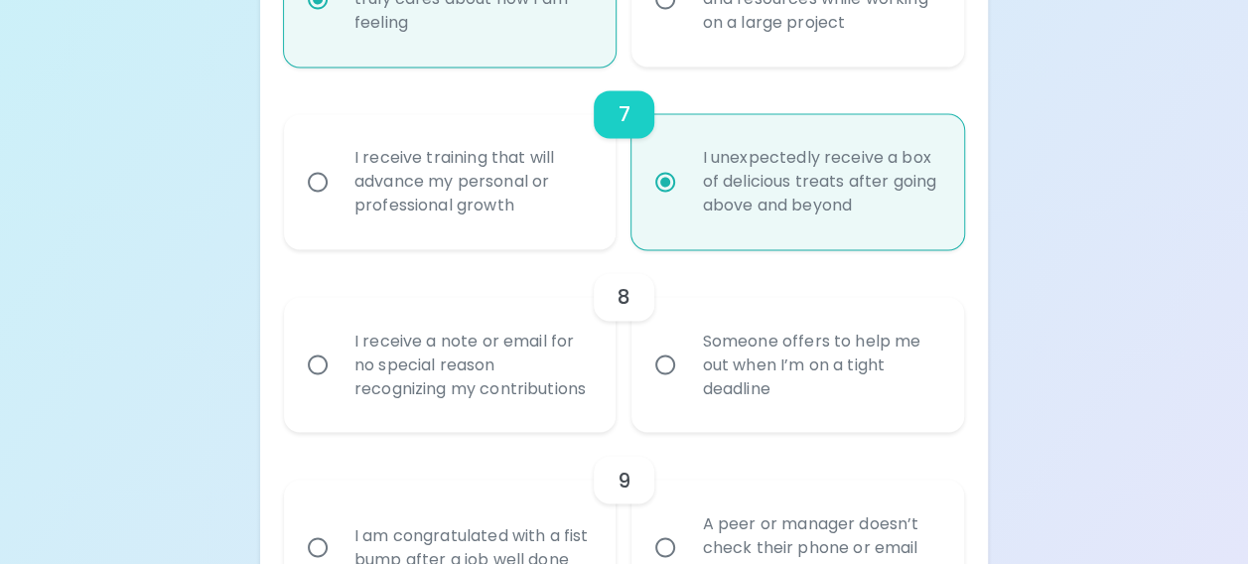
scroll to position [1538, 0]
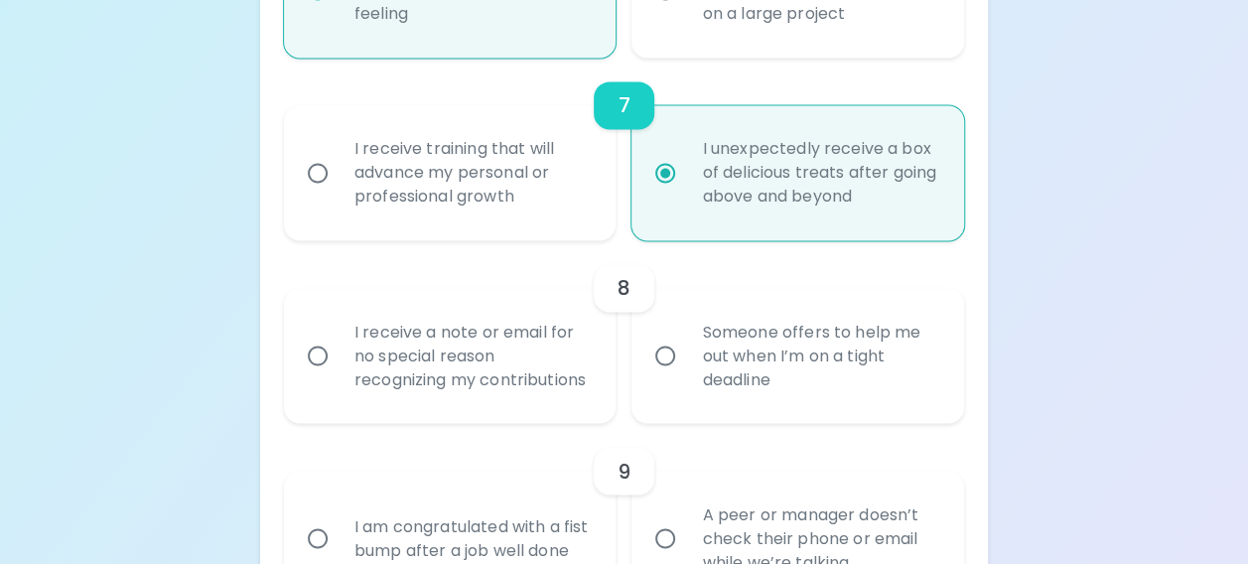
radio input "true"
click at [685, 401] on label "Someone offers to help me out when I’m on a tight deadline" at bounding box center [786, 355] width 333 height 135
click at [685, 376] on input "Someone offers to help me out when I’m on a tight deadline" at bounding box center [665, 356] width 42 height 42
radio input "false"
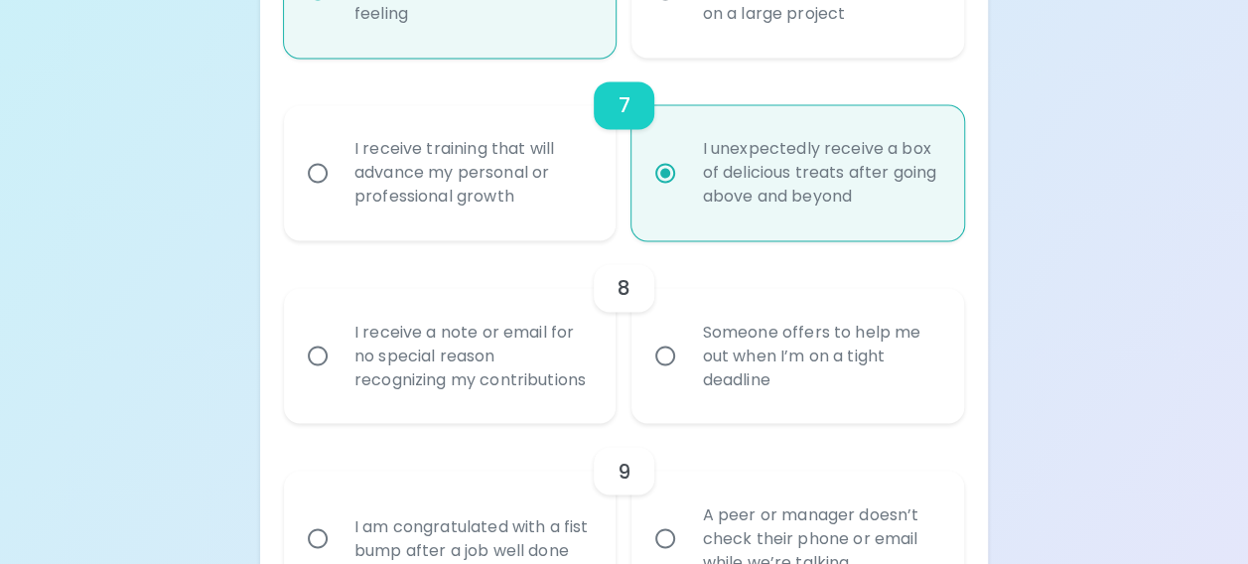
radio input "false"
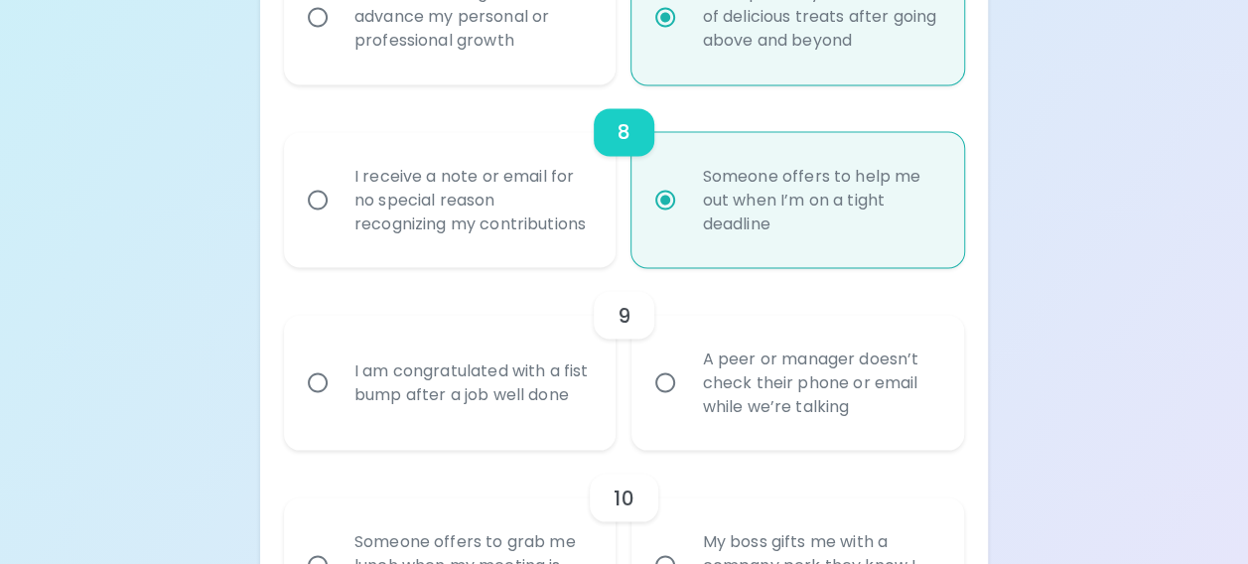
scroll to position [1697, 0]
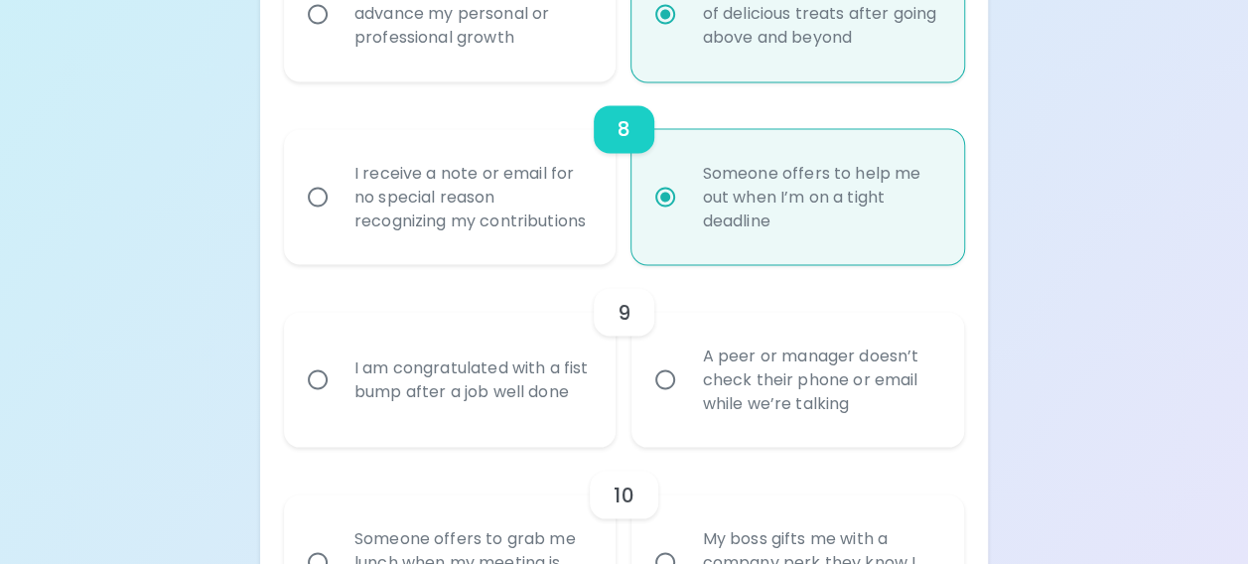
radio input "true"
click at [703, 398] on div "A peer or manager doesn’t check their phone or email while we’re talking" at bounding box center [819, 379] width 267 height 119
click at [686, 398] on input "A peer or manager doesn’t check their phone or email while we’re talking" at bounding box center [665, 379] width 42 height 42
radio input "false"
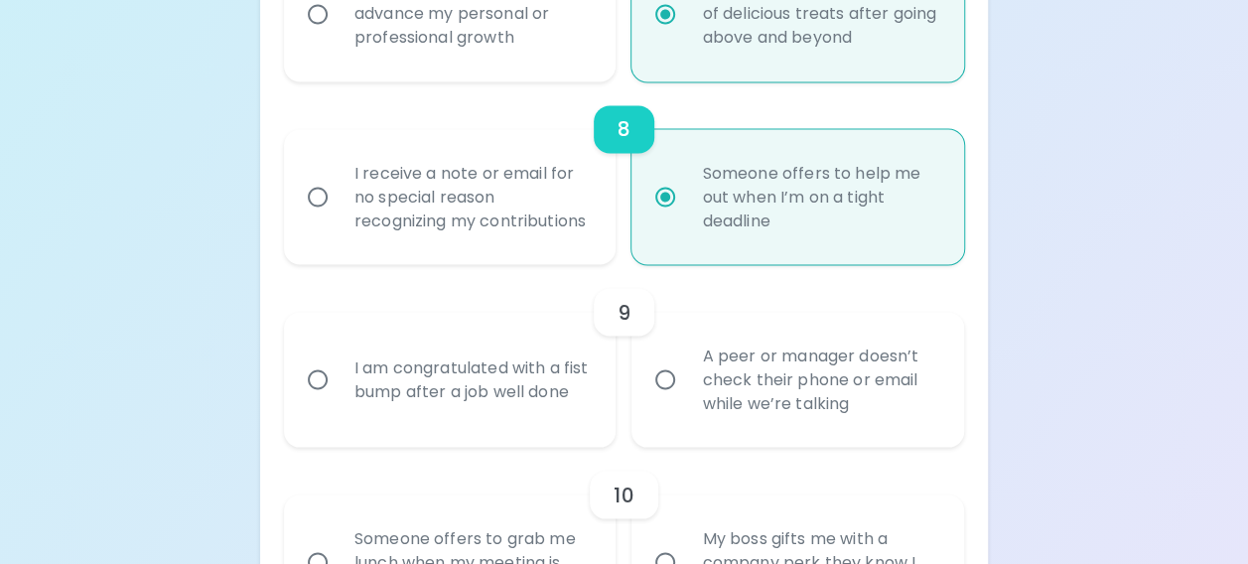
radio input "false"
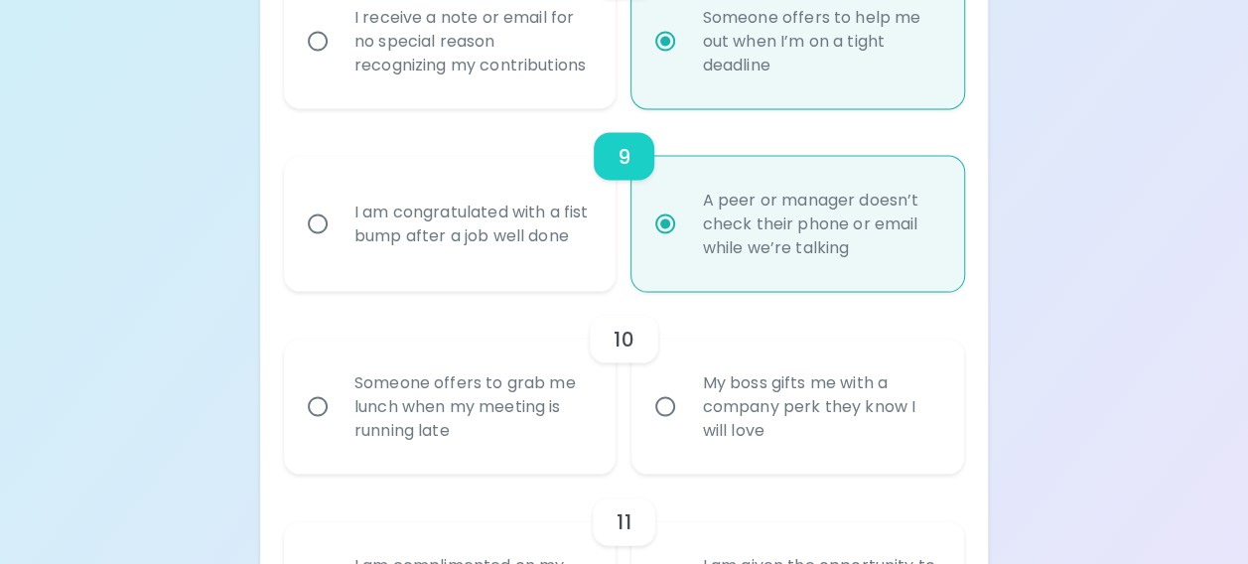
scroll to position [1855, 0]
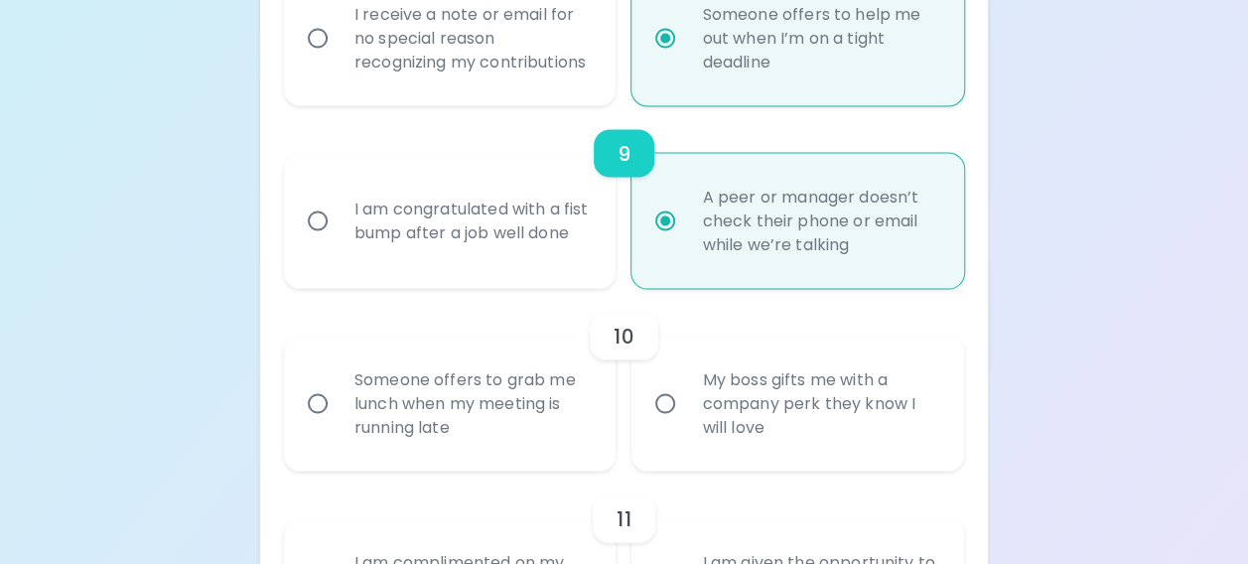
radio input "true"
click at [546, 453] on div "Someone offers to grab me lunch when my meeting is running late" at bounding box center [472, 402] width 267 height 119
click at [339, 424] on input "Someone offers to grab me lunch when my meeting is running late" at bounding box center [318, 403] width 42 height 42
radio input "false"
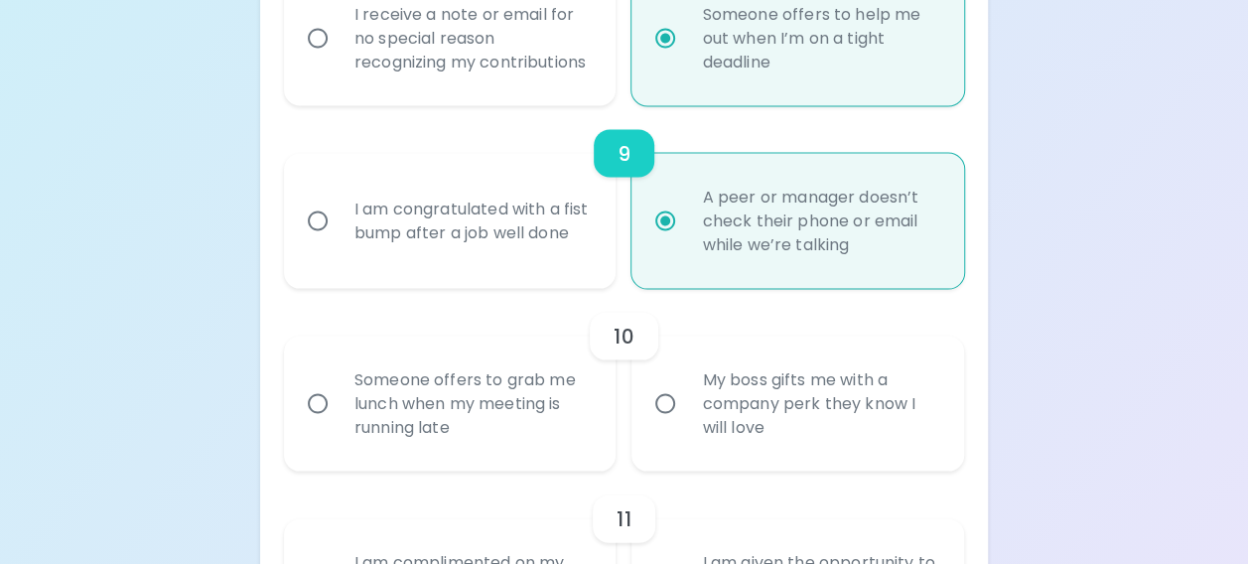
radio input "false"
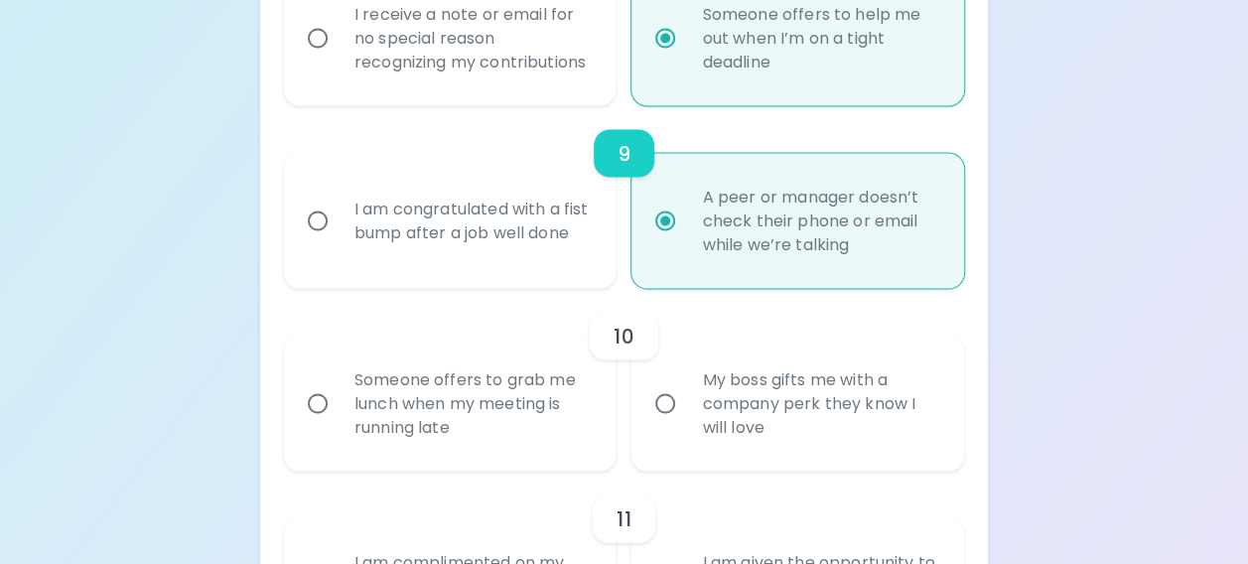
radio input "false"
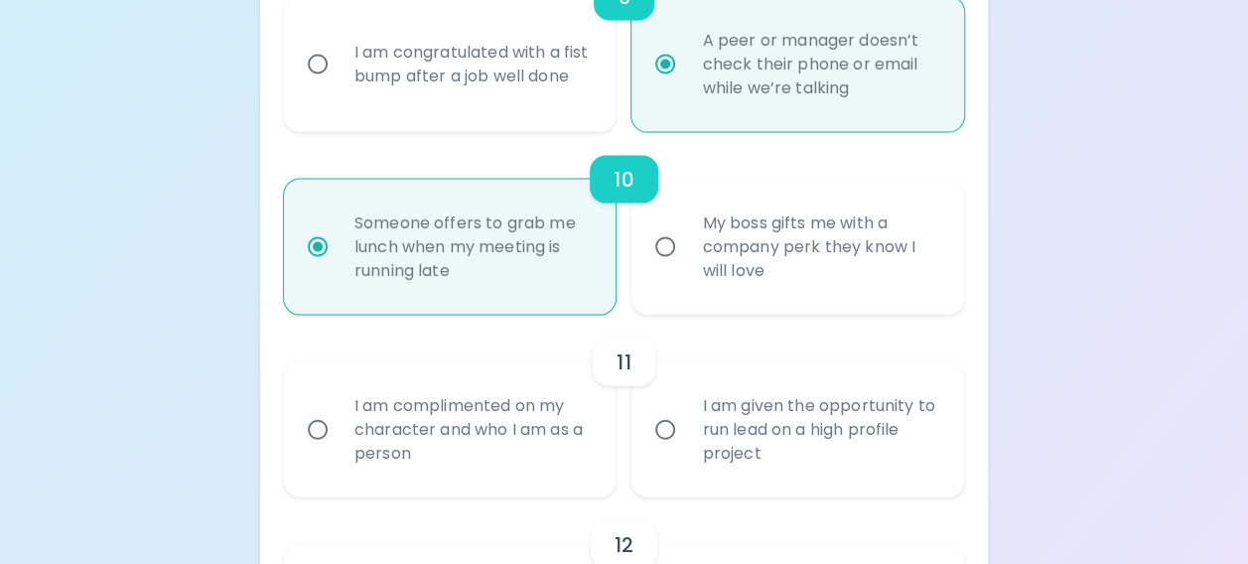
scroll to position [2014, 0]
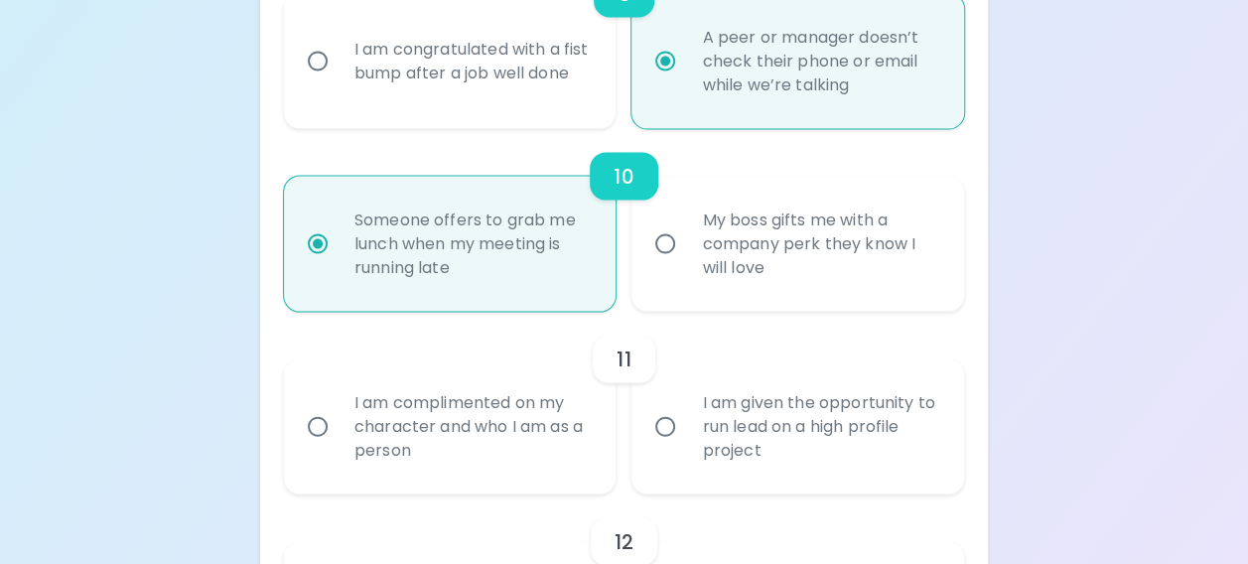
radio input "true"
click at [546, 453] on div "I am complimented on my character and who I am as a person" at bounding box center [472, 426] width 267 height 119
click at [339, 448] on input "I am complimented on my character and who I am as a person" at bounding box center [318, 427] width 42 height 42
radio input "false"
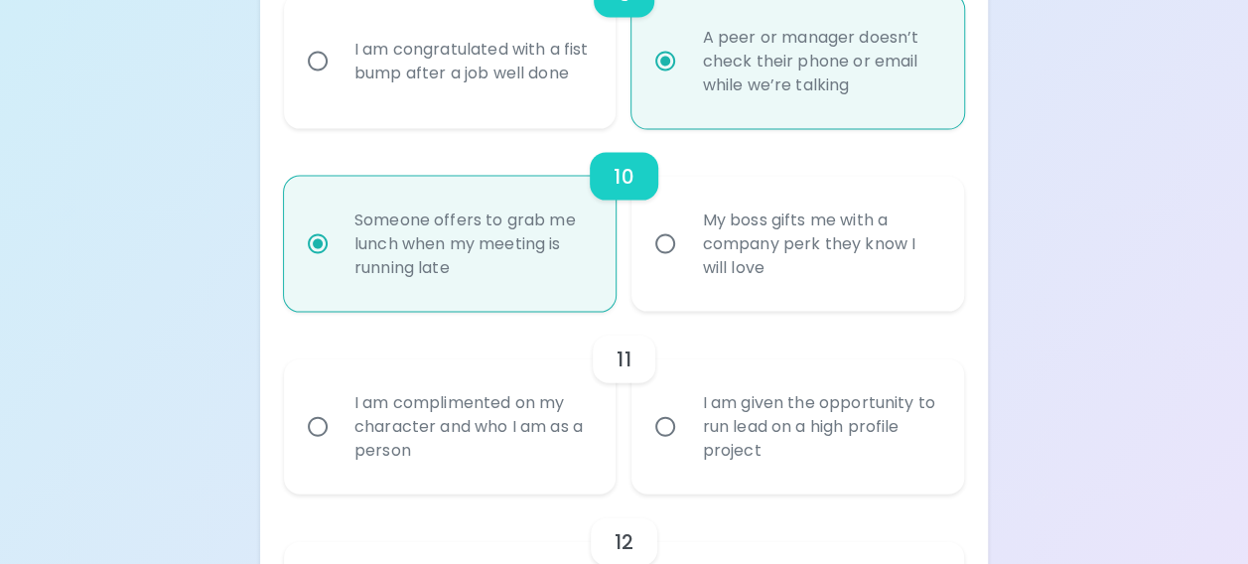
radio input "false"
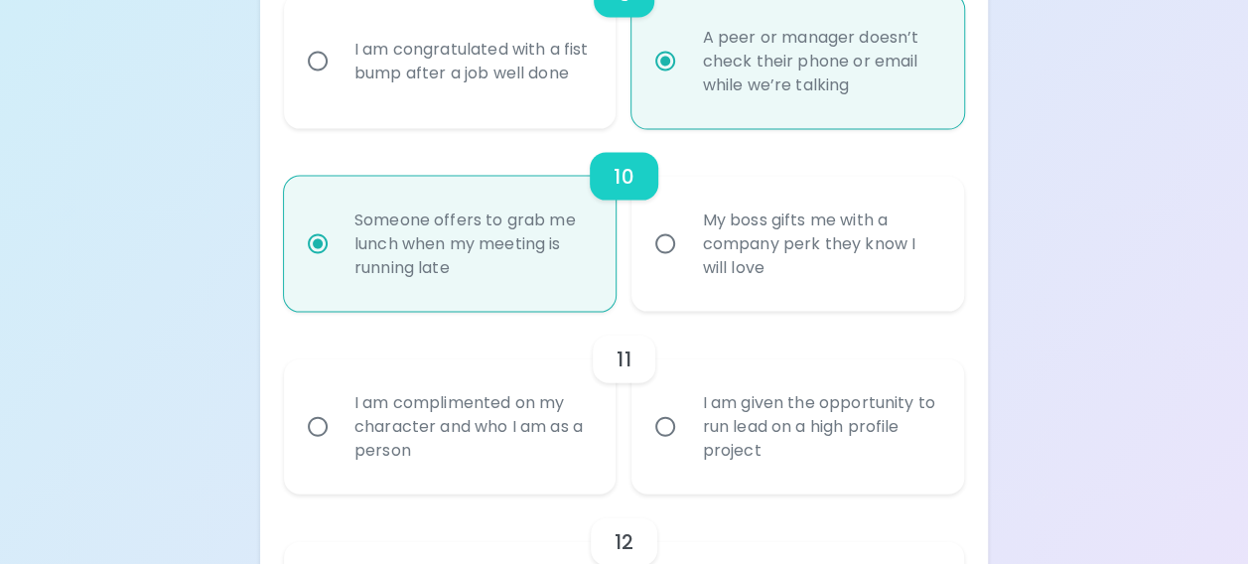
radio input "false"
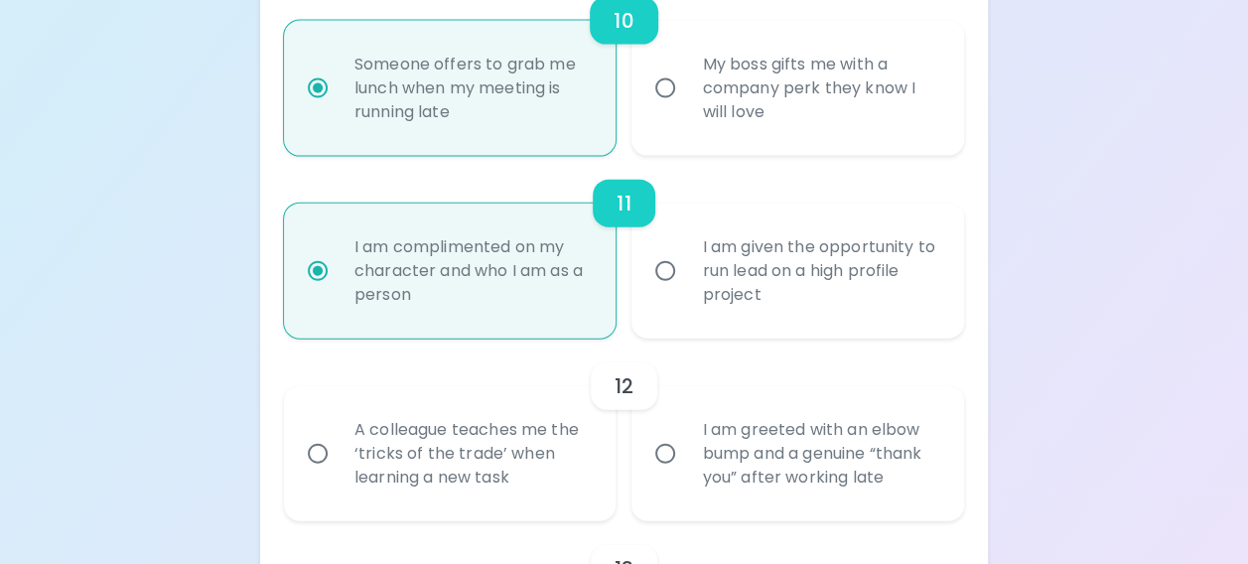
scroll to position [2173, 0]
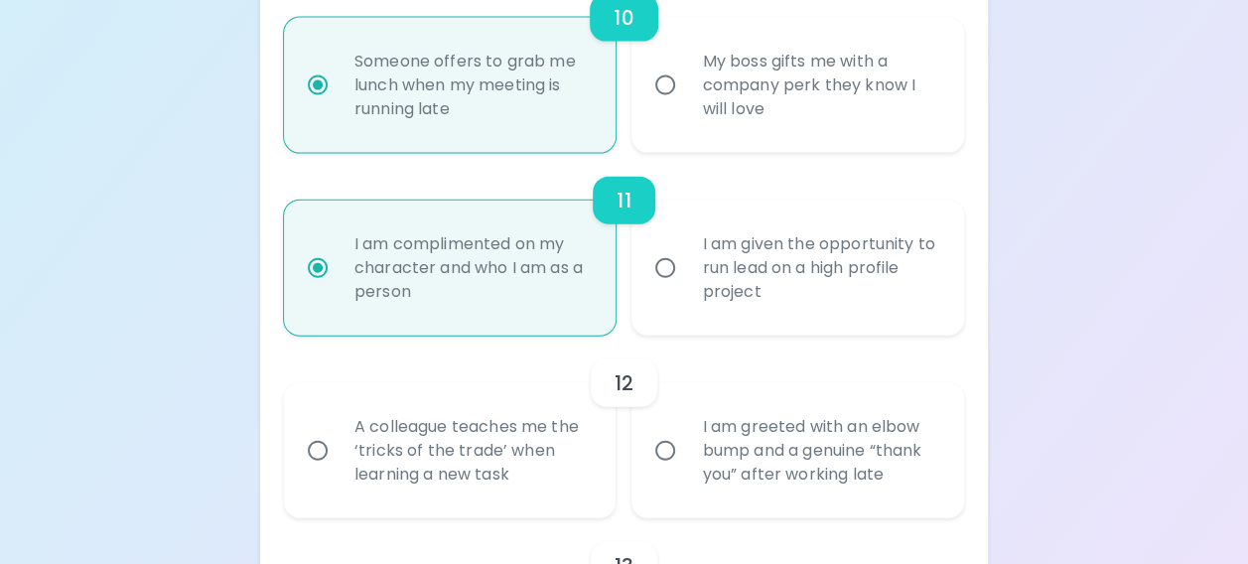
radio input "true"
click at [580, 496] on div "A colleague teaches me the ‘tricks of the trade’ when learning a new task" at bounding box center [472, 450] width 267 height 119
click at [339, 472] on input "A colleague teaches me the ‘tricks of the trade’ when learning a new task" at bounding box center [318, 451] width 42 height 42
radio input "false"
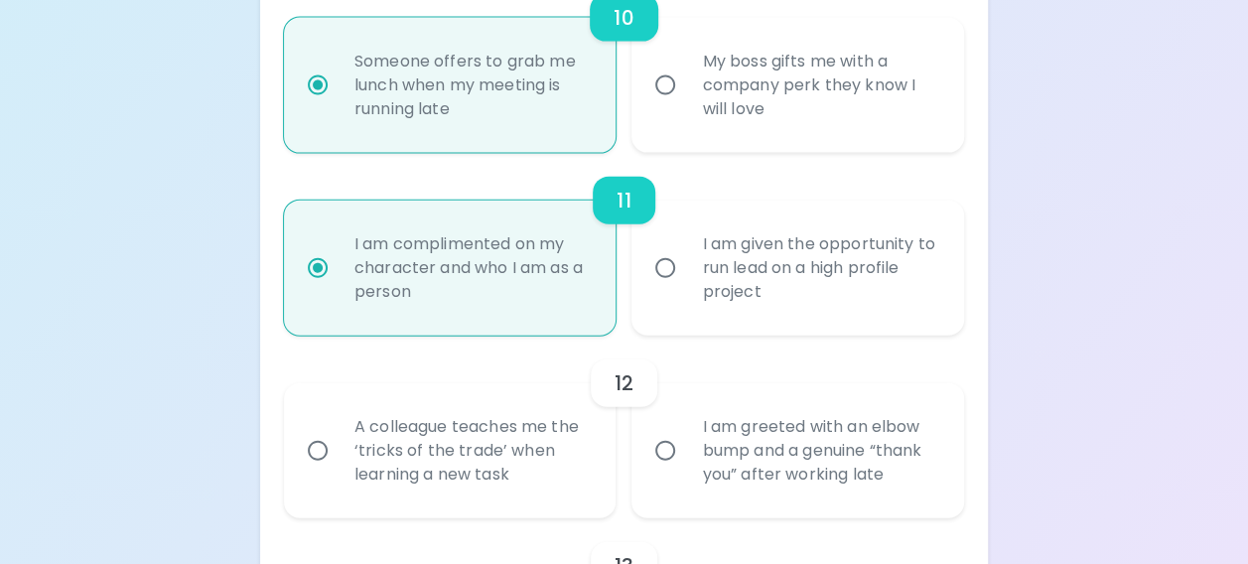
radio input "false"
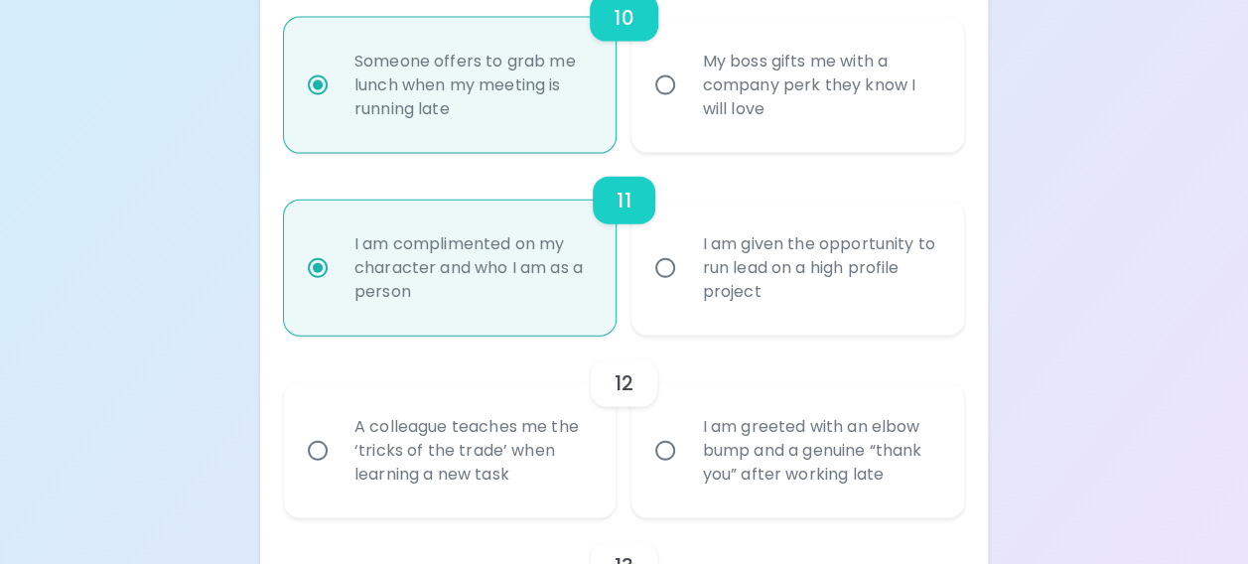
radio input "false"
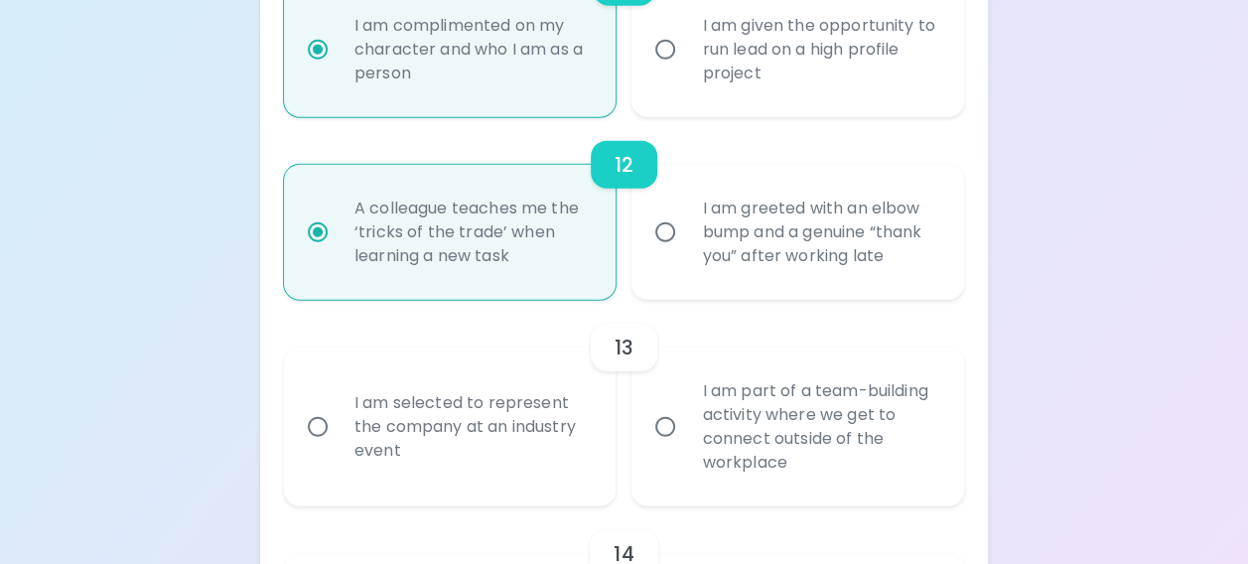
scroll to position [2415, 0]
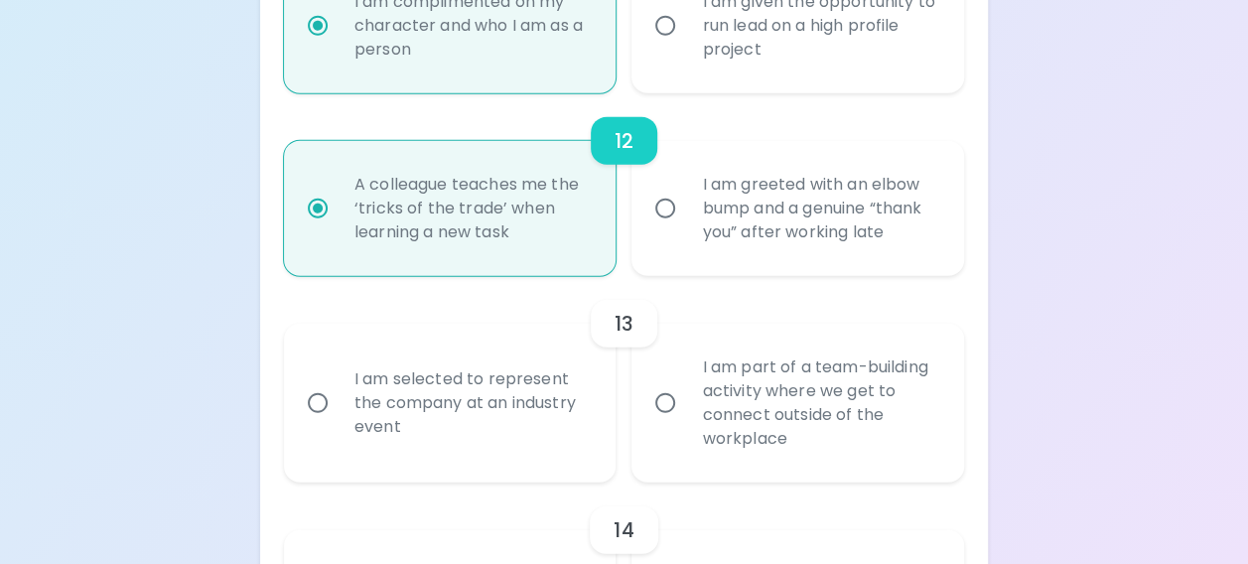
radio input "true"
click at [749, 475] on div "I am part of a team-building activity where we get to connect outside of the wo…" at bounding box center [819, 403] width 267 height 143
click at [686, 424] on input "I am part of a team-building activity where we get to connect outside of the wo…" at bounding box center [665, 403] width 42 height 42
radio input "false"
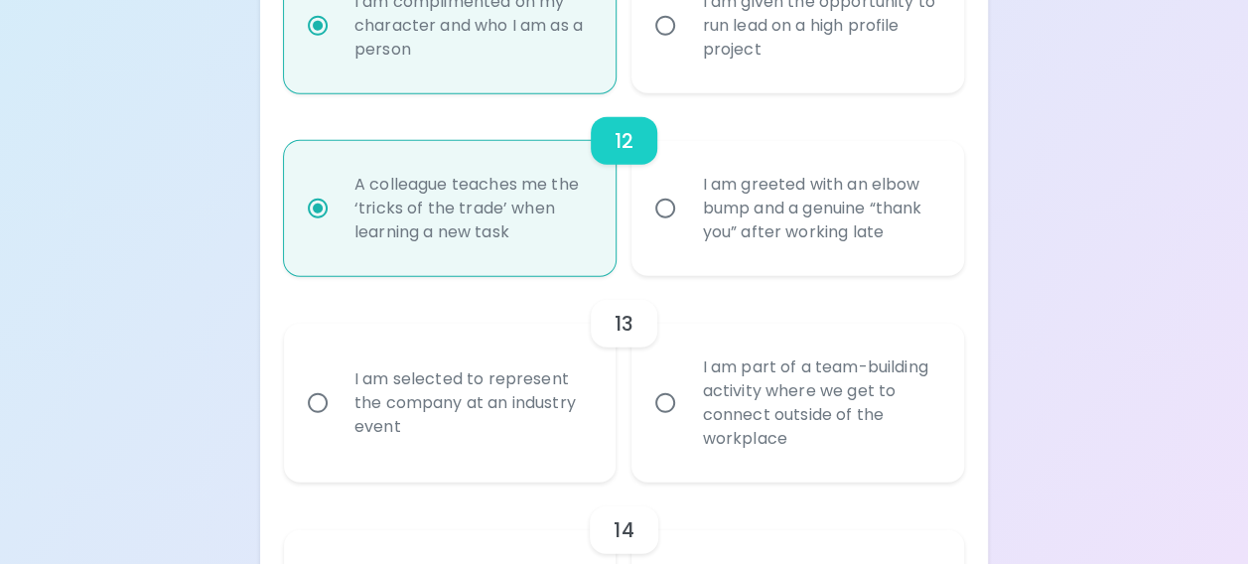
radio input "false"
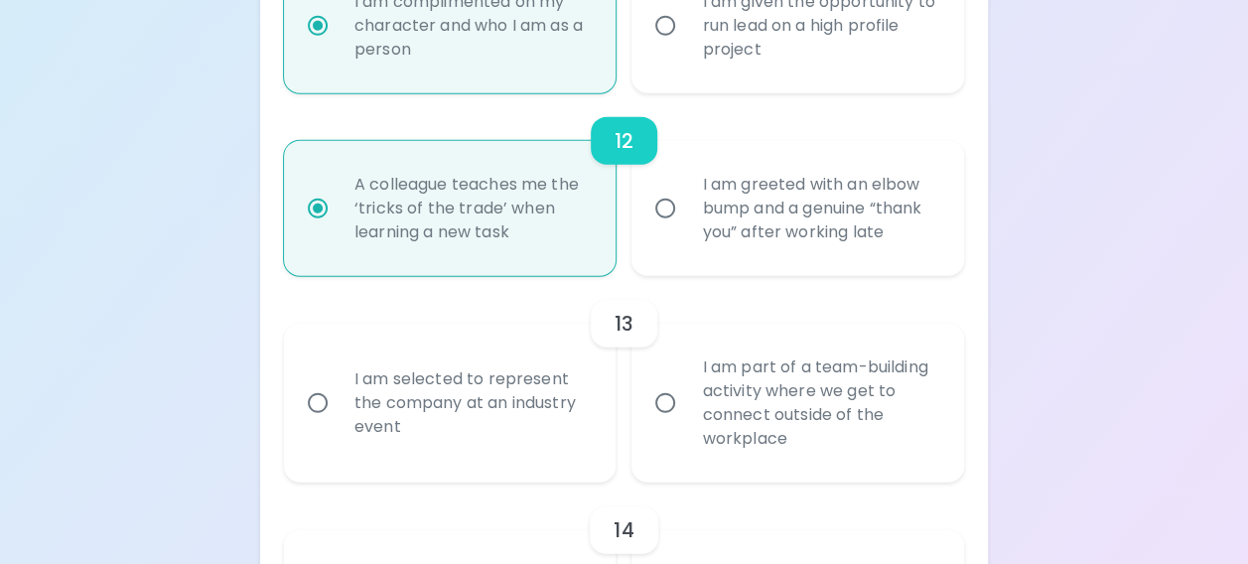
radio input "false"
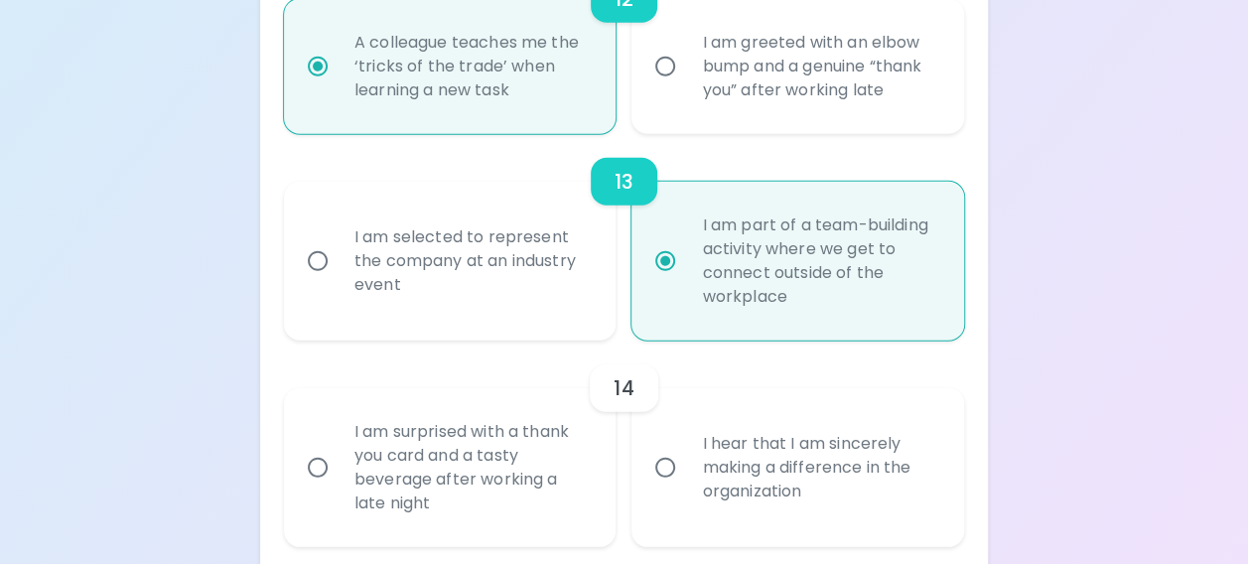
scroll to position [2574, 0]
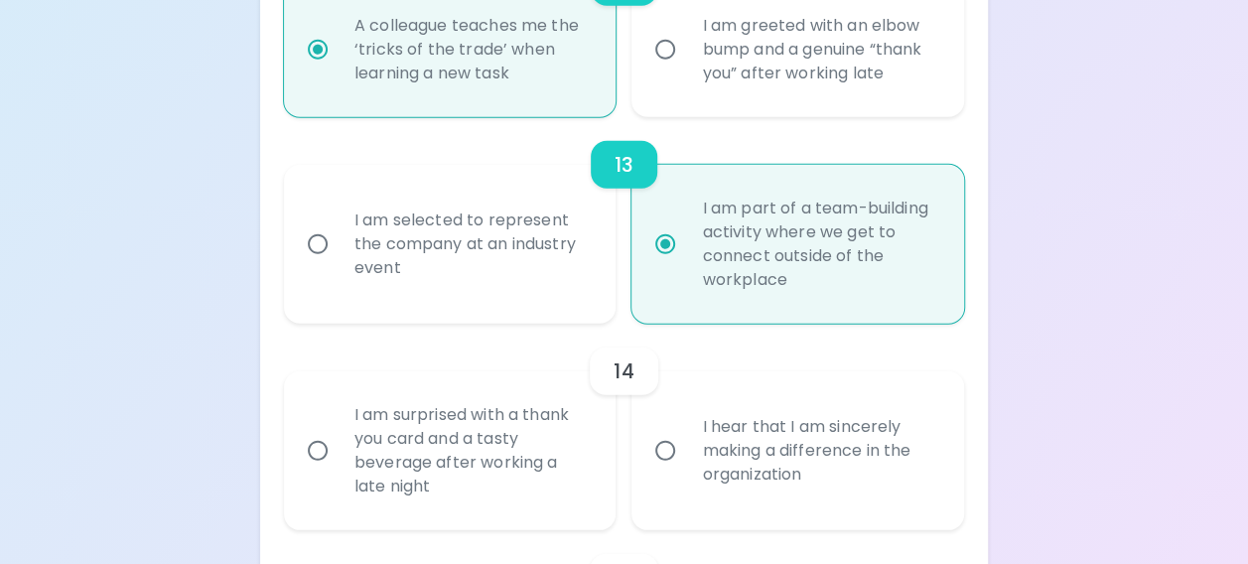
radio input "true"
click at [664, 498] on label "I hear that I am sincerely making a difference in the organization" at bounding box center [786, 450] width 333 height 159
click at [664, 472] on input "I hear that I am sincerely making a difference in the organization" at bounding box center [665, 451] width 42 height 42
radio input "false"
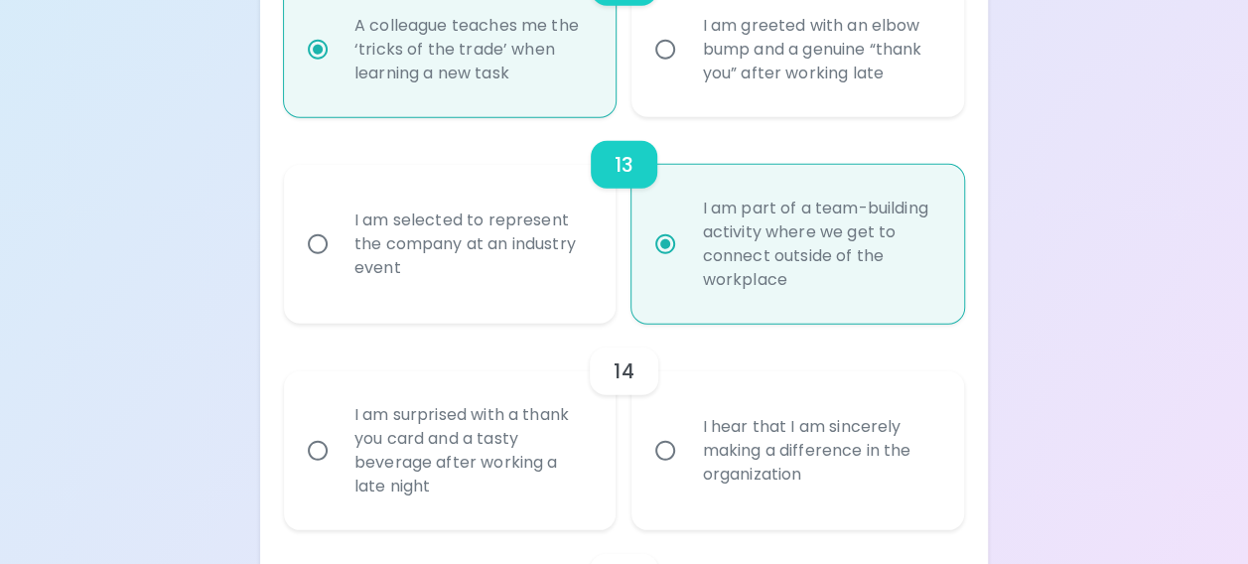
radio input "false"
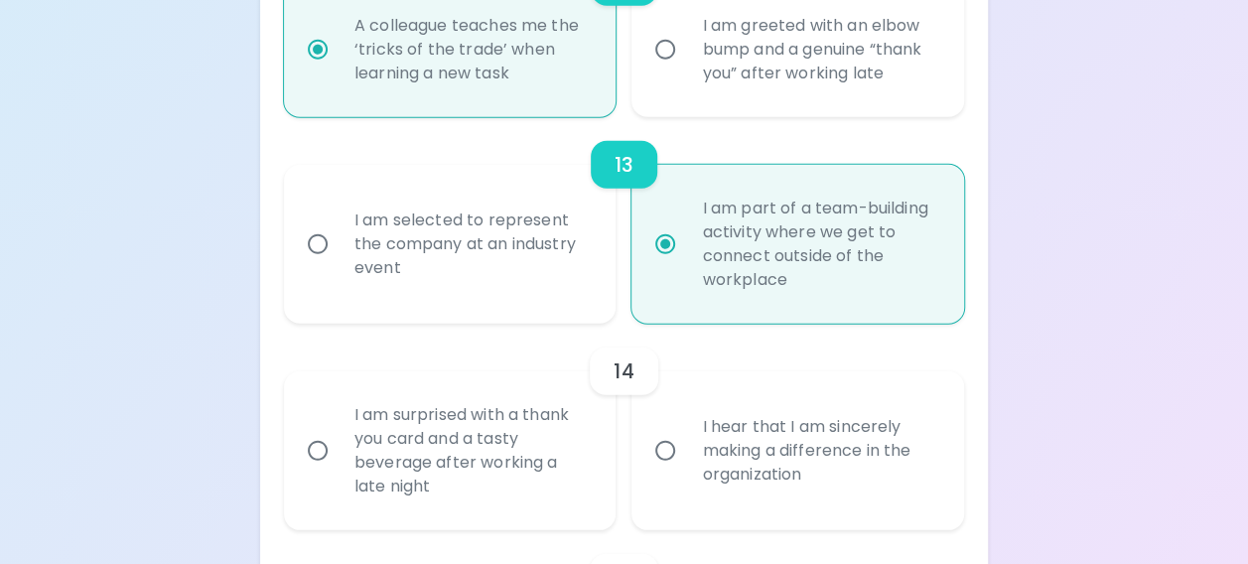
radio input "false"
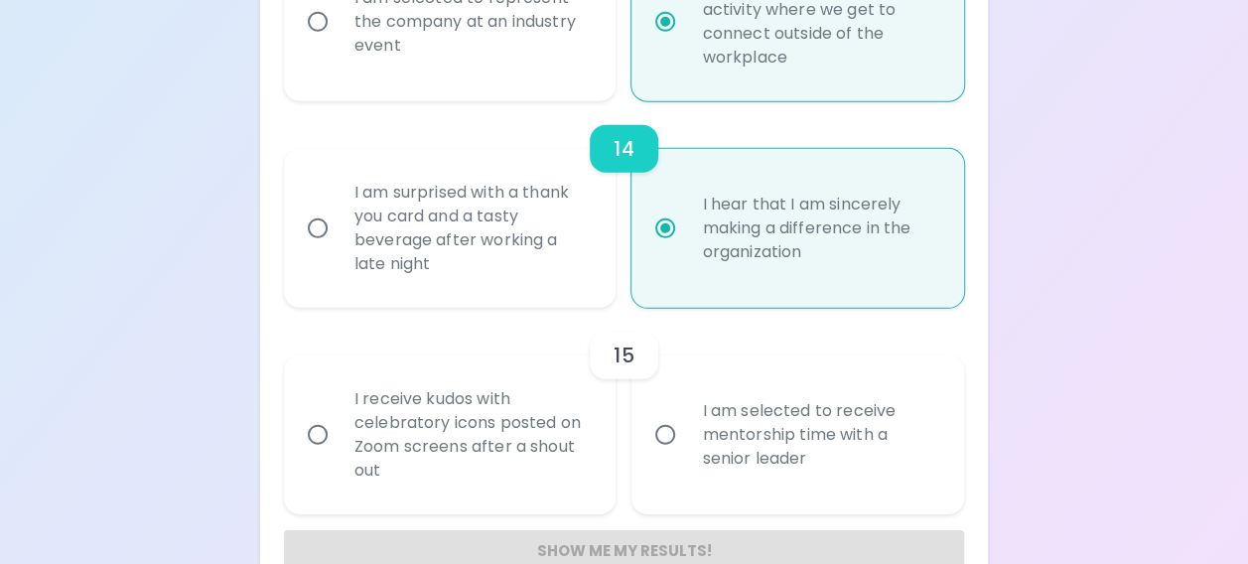
scroll to position [2805, 0]
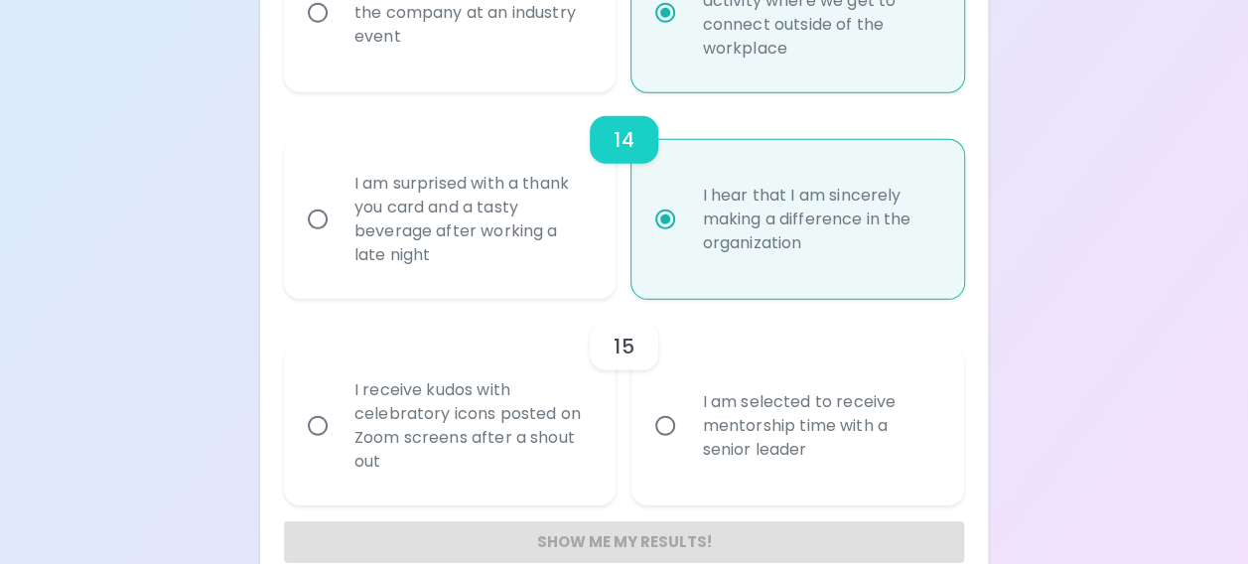
radio input "true"
click at [717, 470] on div "I am selected to receive mentorship time with a senior leader" at bounding box center [819, 425] width 267 height 119
click at [686, 447] on input "I am selected to receive mentorship time with a senior leader" at bounding box center [665, 426] width 42 height 42
radio input "false"
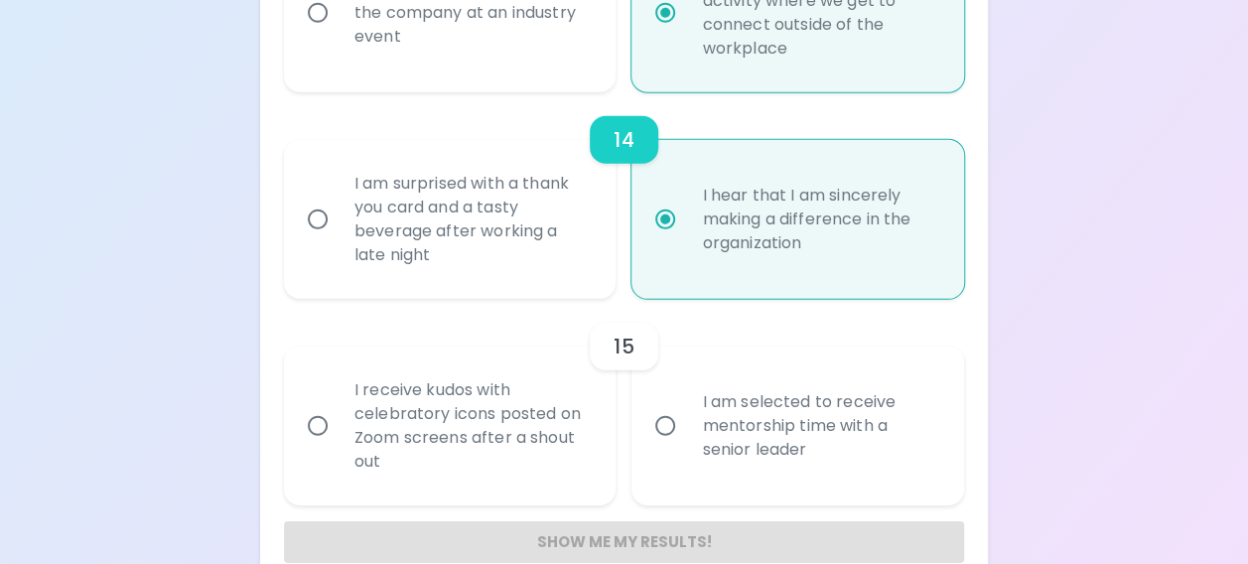
radio input "false"
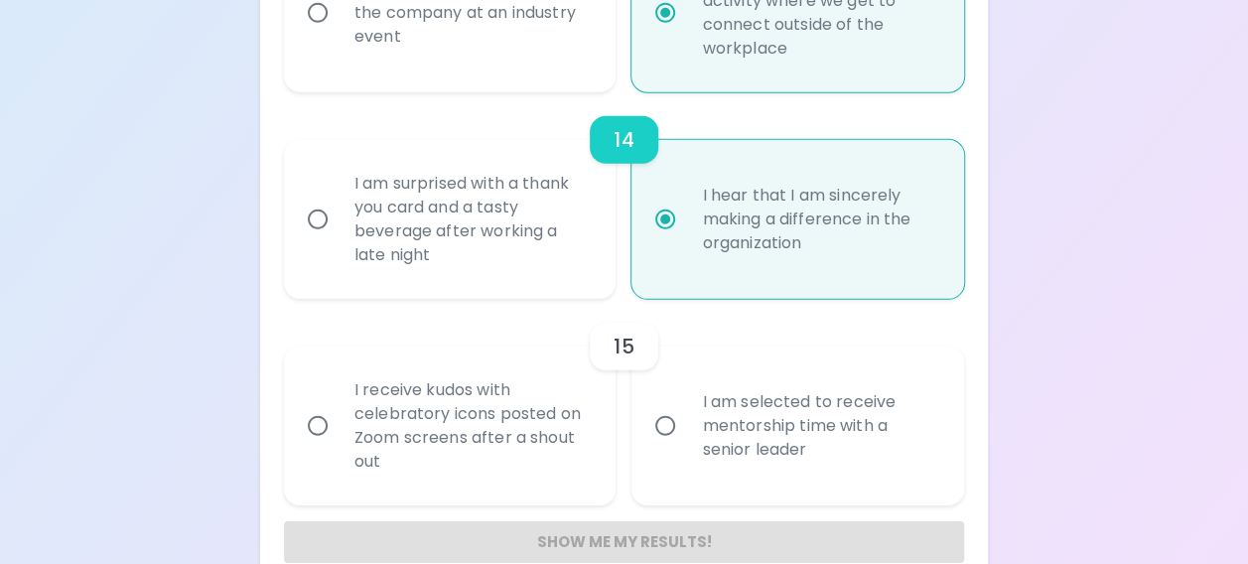
radio input "false"
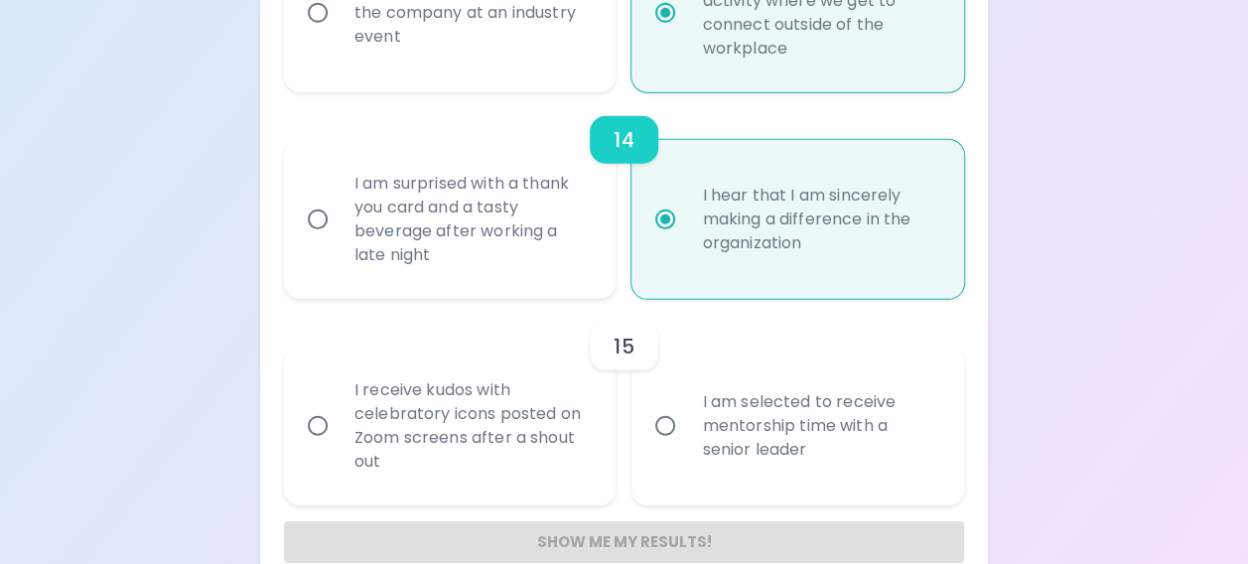
radio input "false"
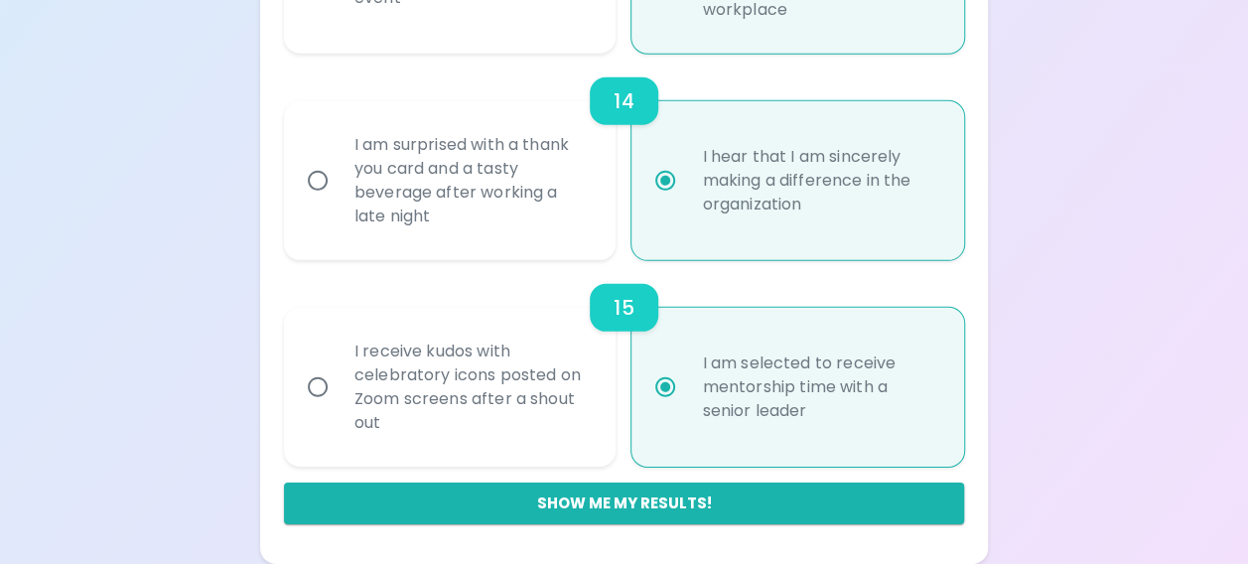
scroll to position [2867, 0]
radio input "true"
click at [717, 470] on div "Show me my results!" at bounding box center [624, 496] width 680 height 58
click at [669, 494] on button "Show me my results!" at bounding box center [624, 503] width 680 height 42
radio input "false"
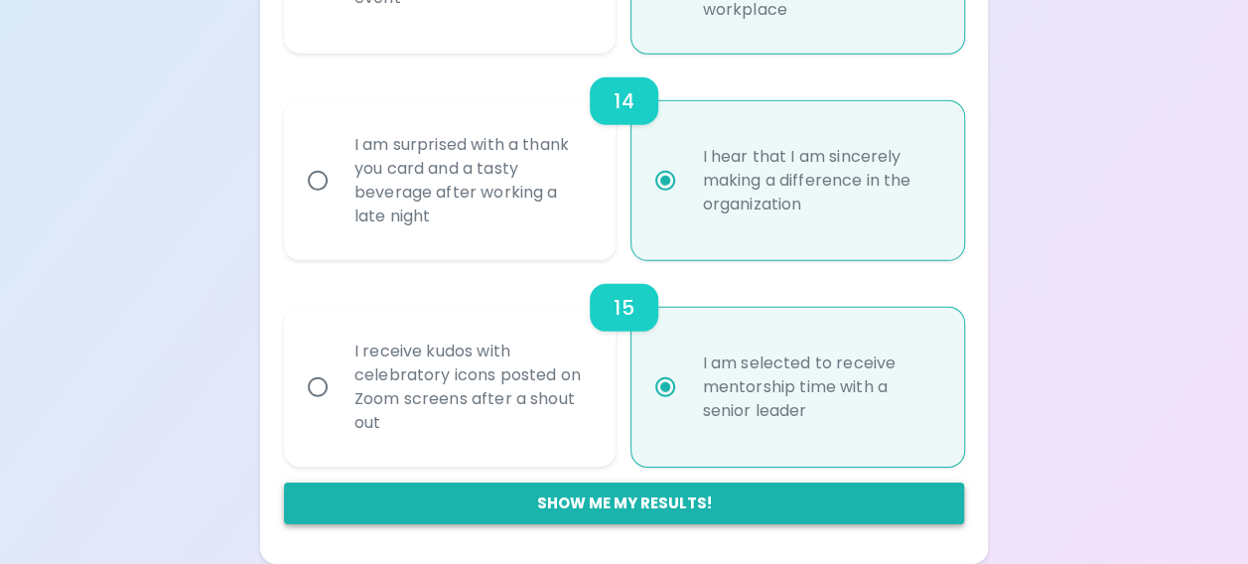
radio input "false"
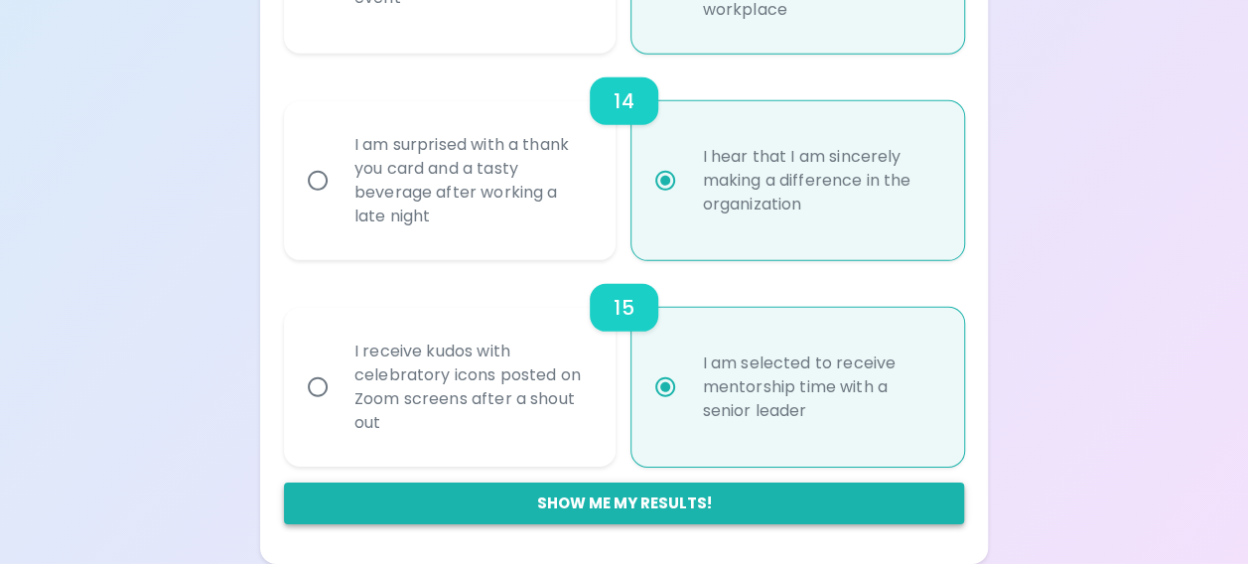
radio input "false"
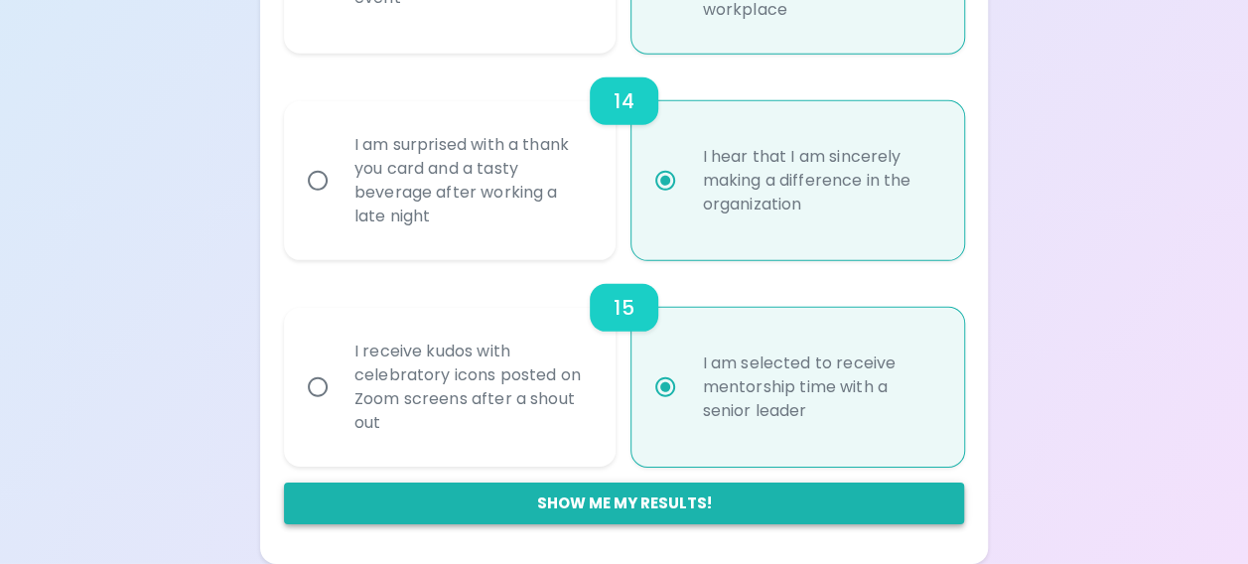
radio input "false"
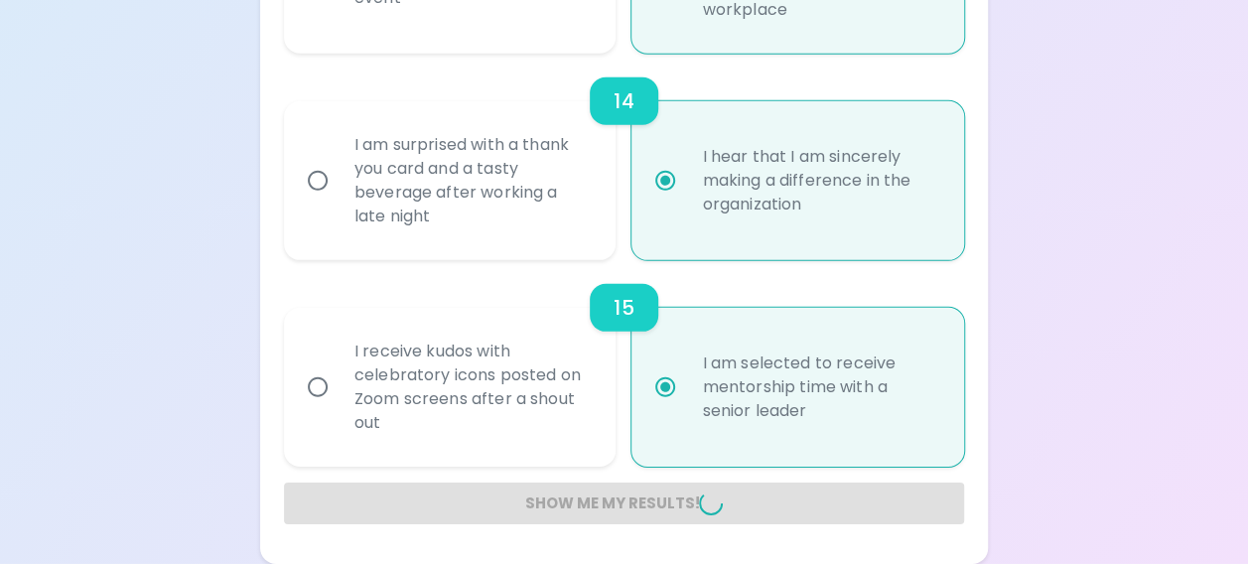
radio input "false"
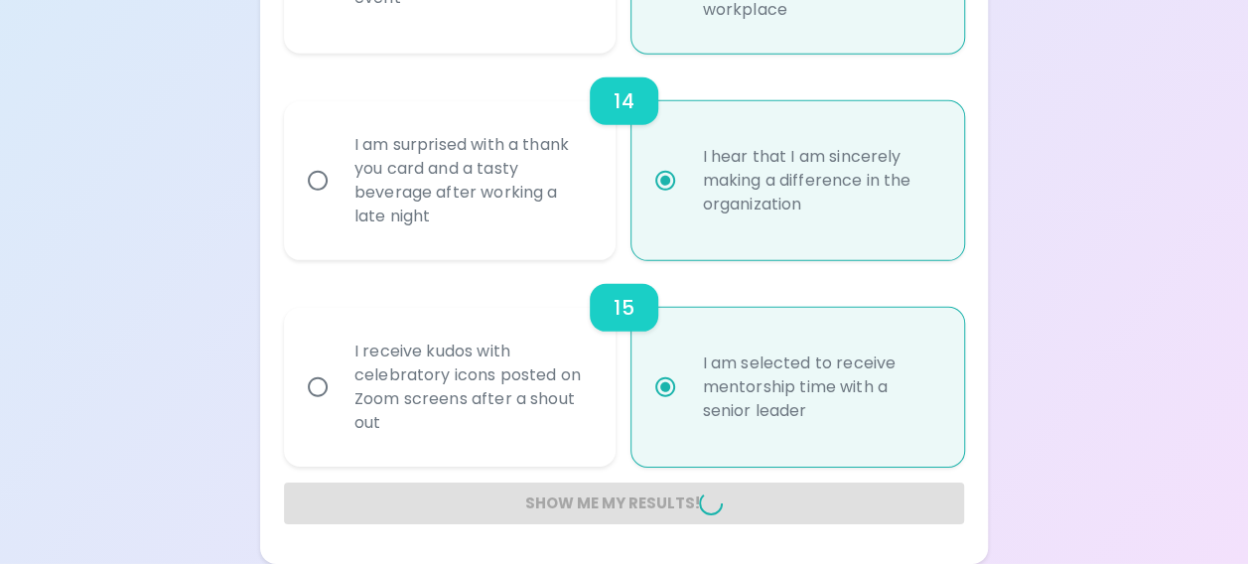
radio input "false"
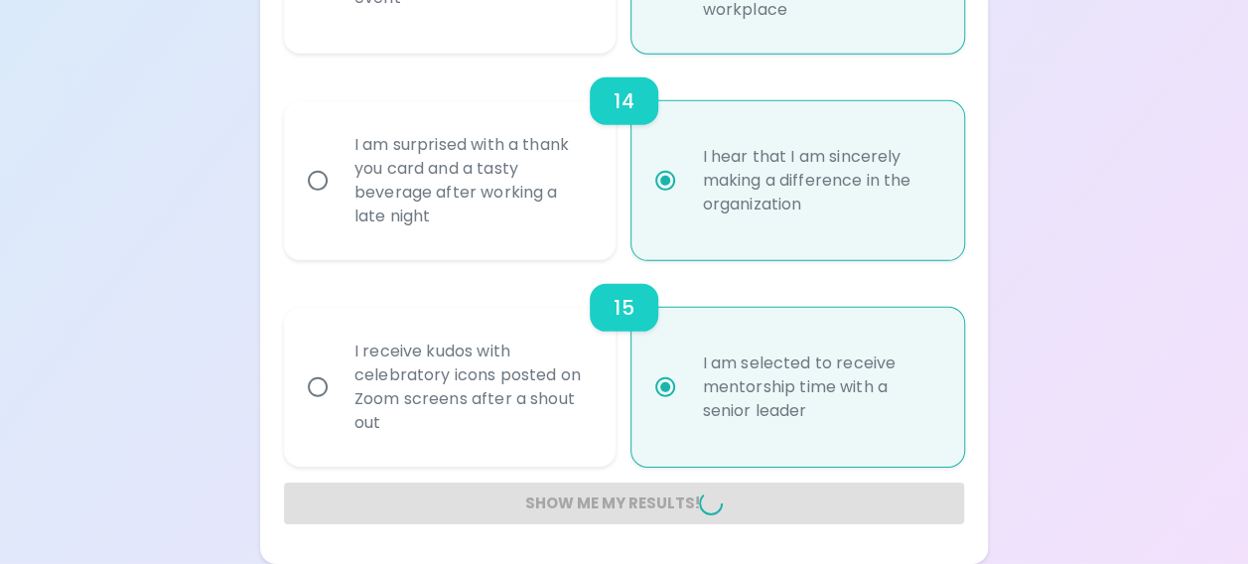
radio input "false"
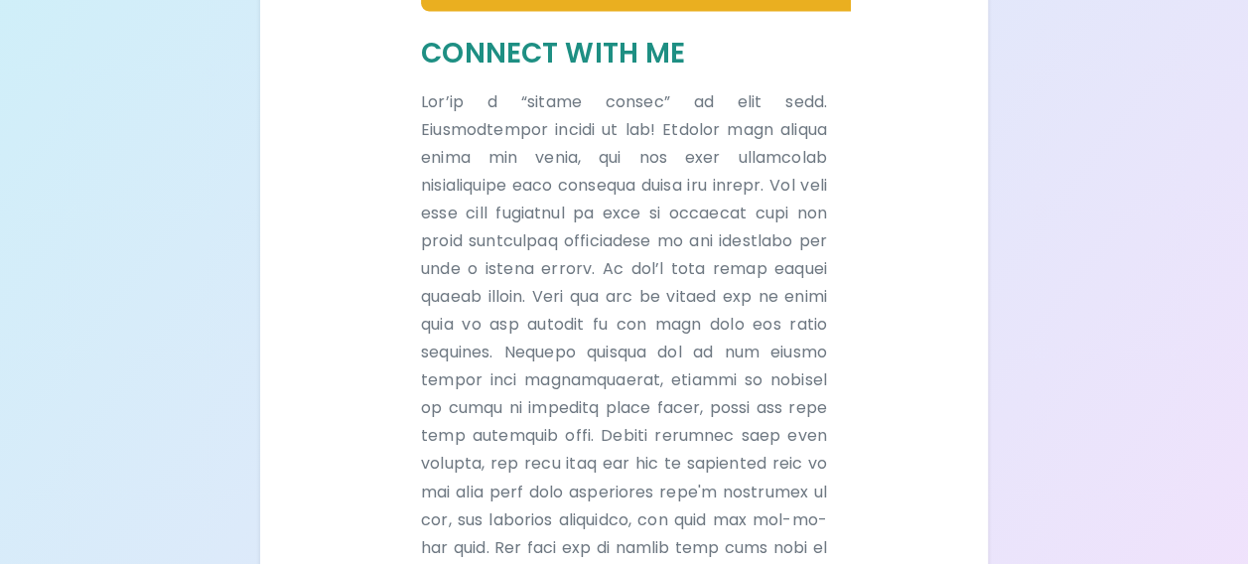
scroll to position [1320, 0]
